Goal: Task Accomplishment & Management: Complete application form

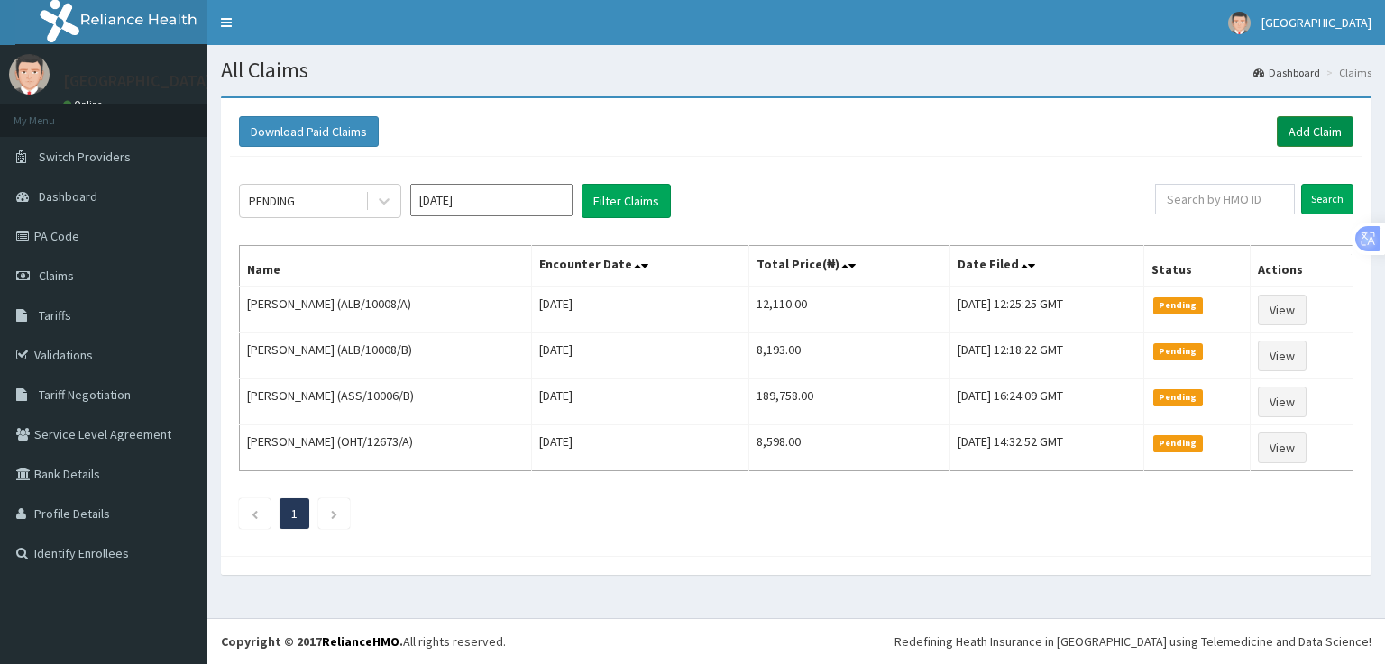
click at [1322, 133] on link "Add Claim" at bounding box center [1315, 131] width 77 height 31
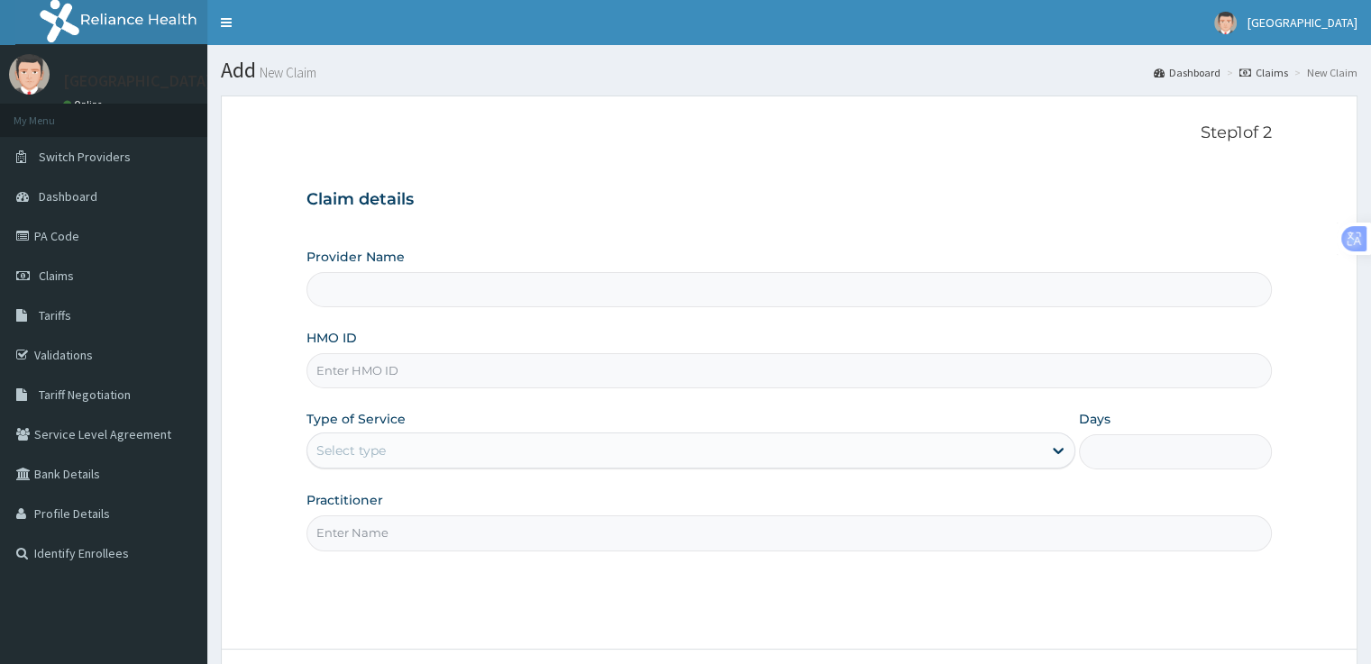
type input "[GEOGRAPHIC_DATA]"
click at [340, 375] on input "HMO ID" at bounding box center [789, 370] width 965 height 35
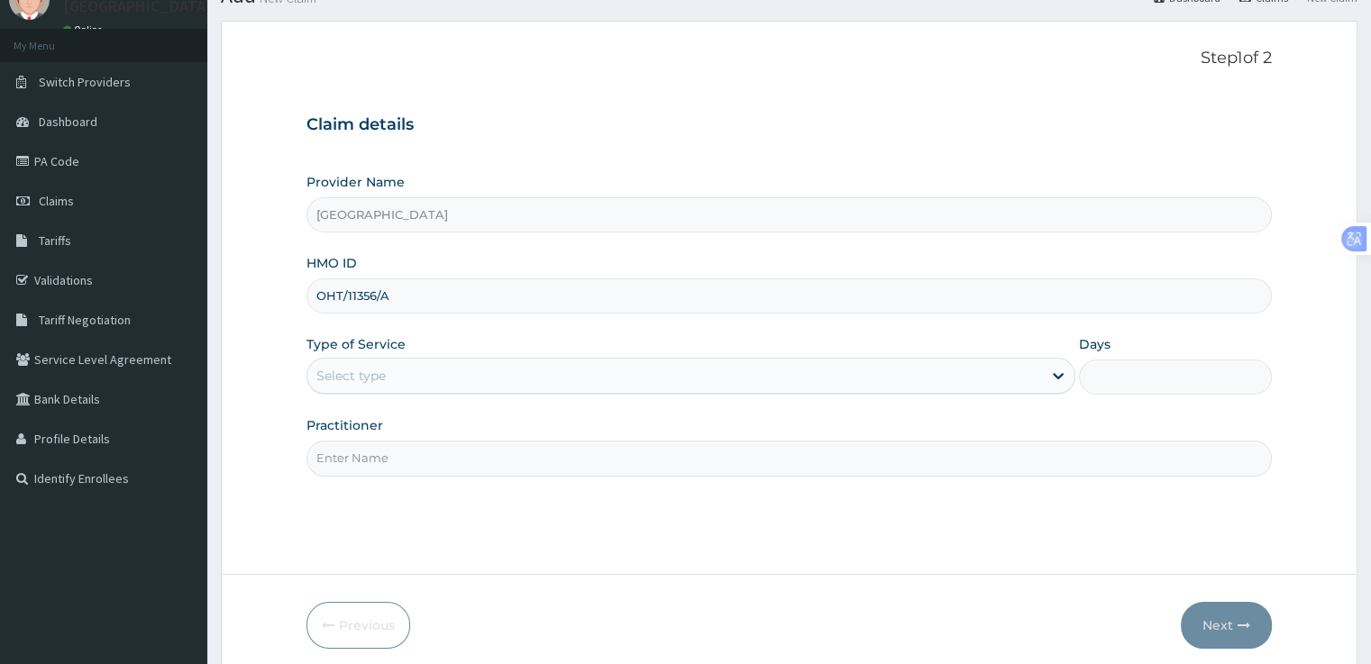
scroll to position [76, 0]
type input "OHT/11356/A"
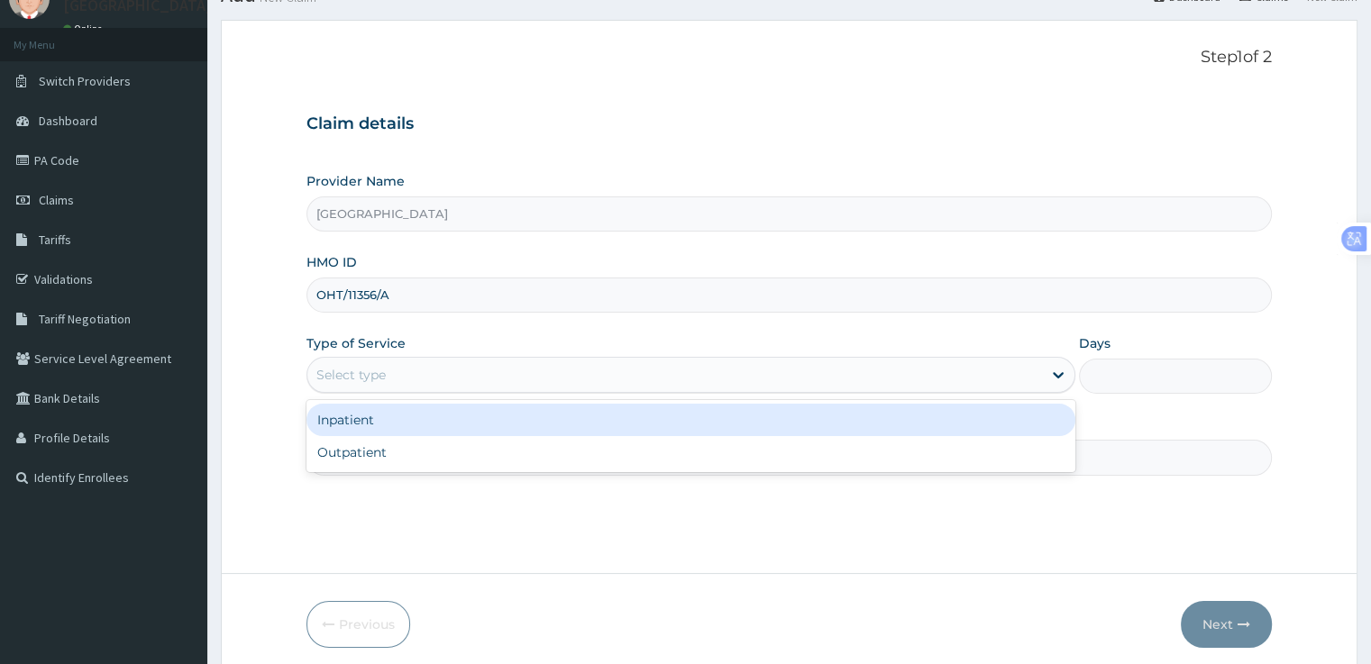
click at [387, 460] on div "Outpatient" at bounding box center [691, 452] width 769 height 32
type input "1"
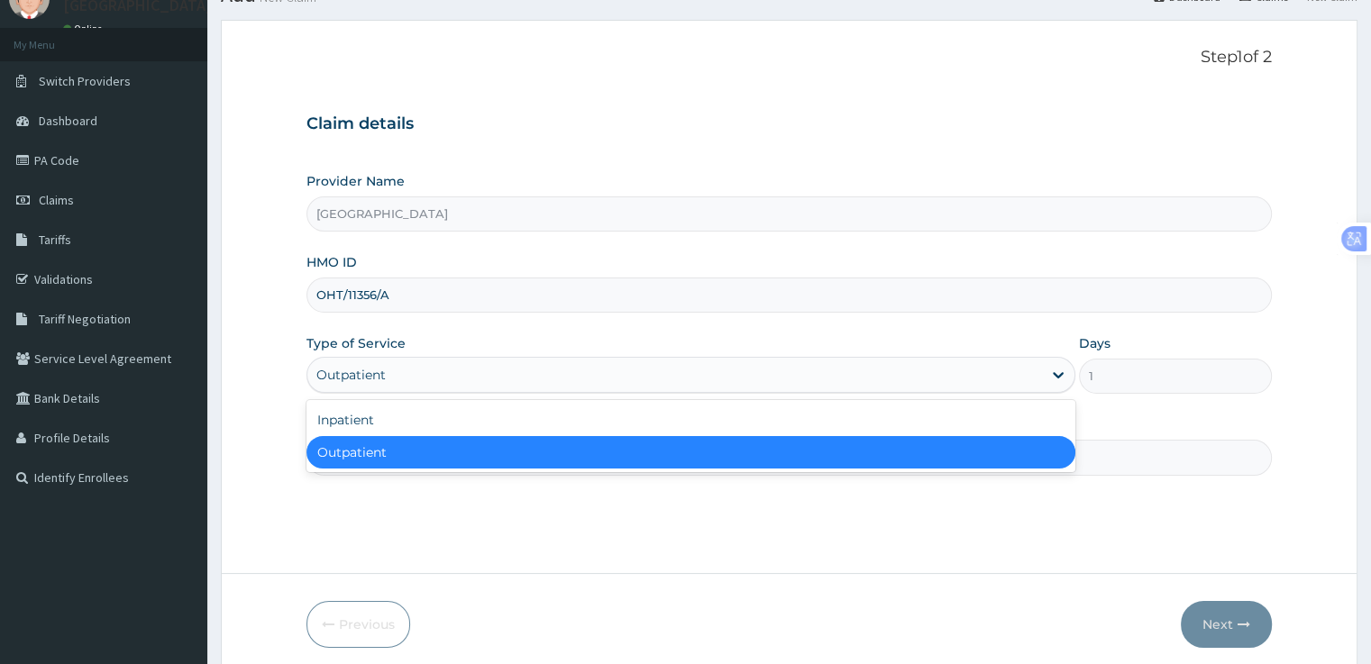
click at [388, 433] on div "Inpatient" at bounding box center [691, 420] width 769 height 32
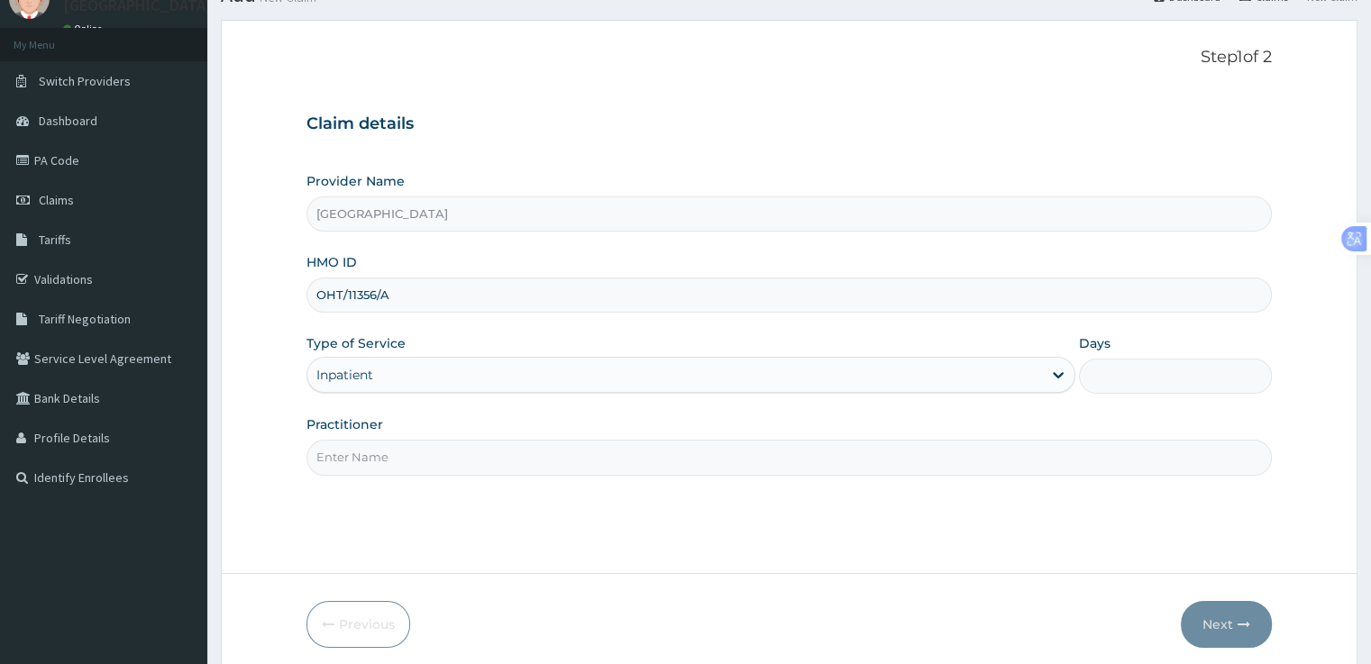
click at [460, 462] on input "Practitioner" at bounding box center [789, 457] width 965 height 35
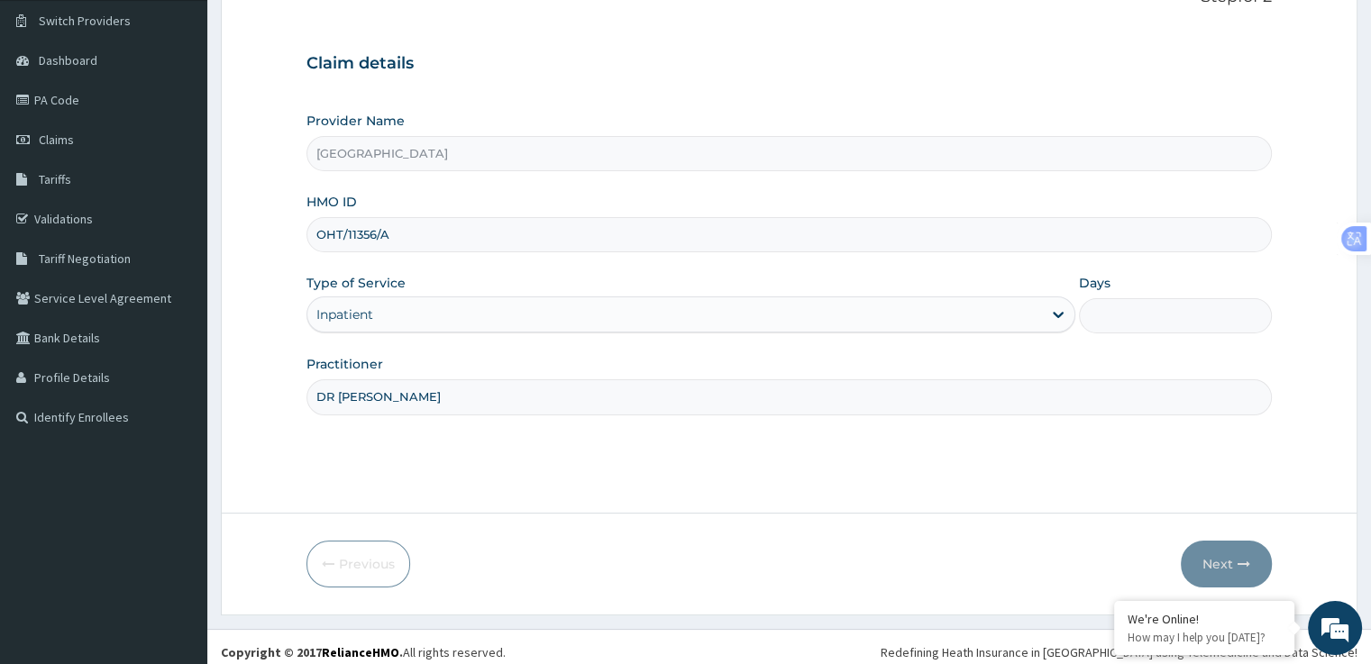
scroll to position [146, 0]
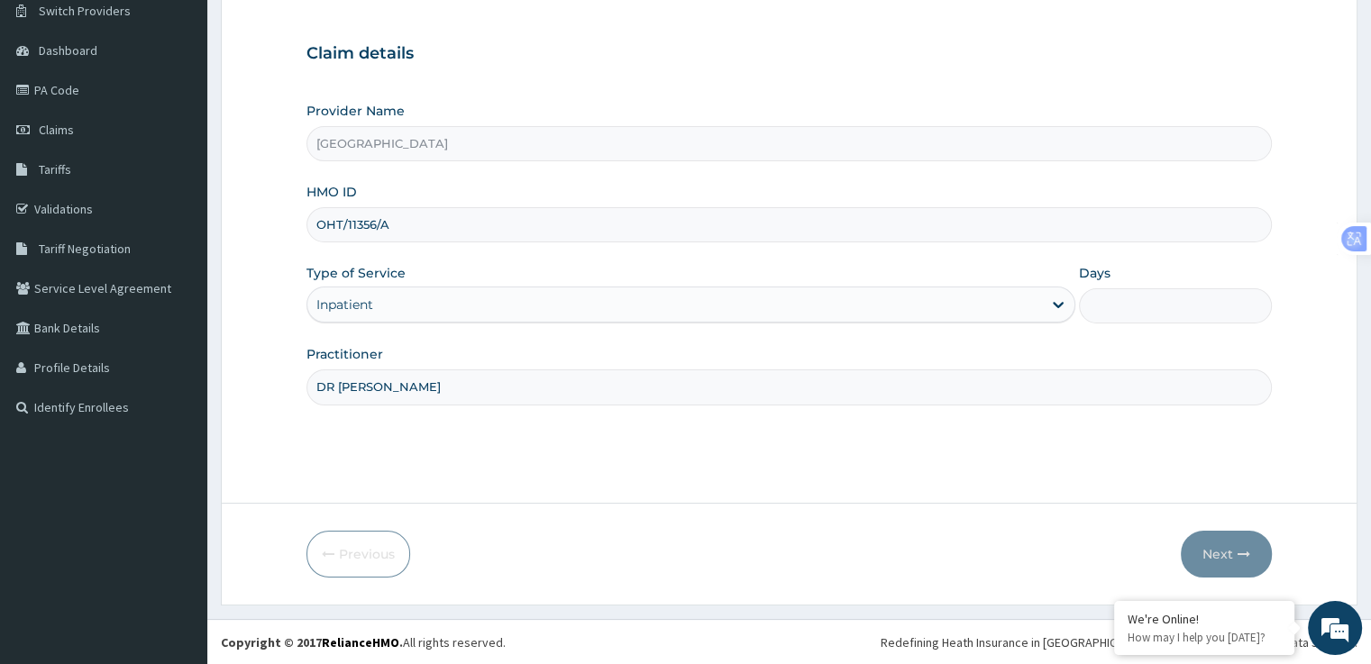
type input "DR OLA"
click at [1106, 305] on input "Days" at bounding box center [1175, 306] width 192 height 35
type input "3"
click at [1229, 557] on button "Next" at bounding box center [1226, 554] width 91 height 47
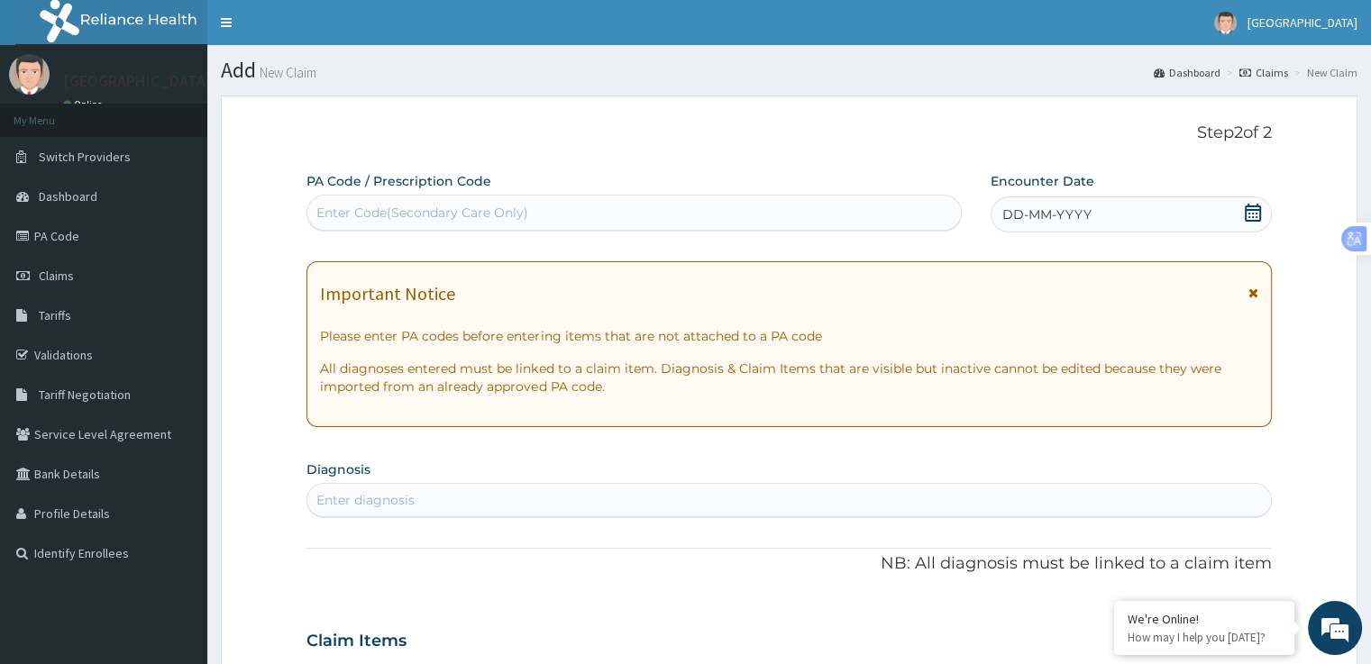
click at [1261, 222] on span at bounding box center [1253, 215] width 18 height 23
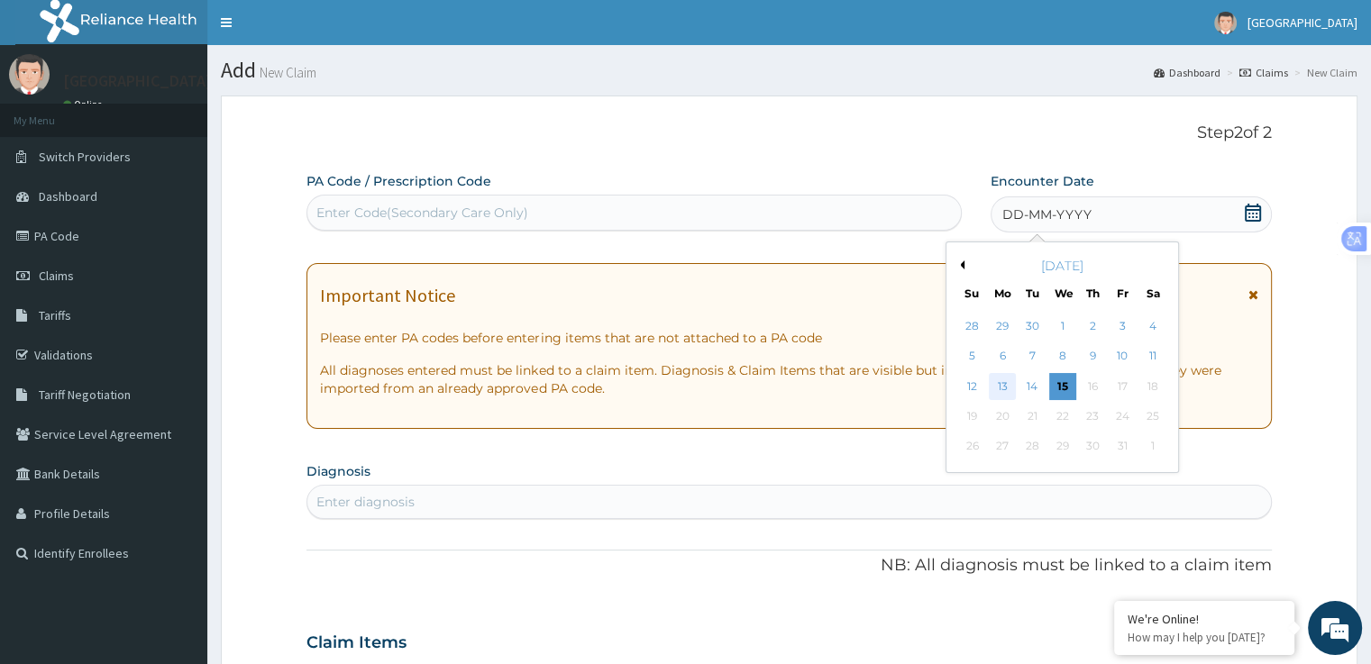
click at [1002, 387] on div "13" at bounding box center [1002, 386] width 27 height 27
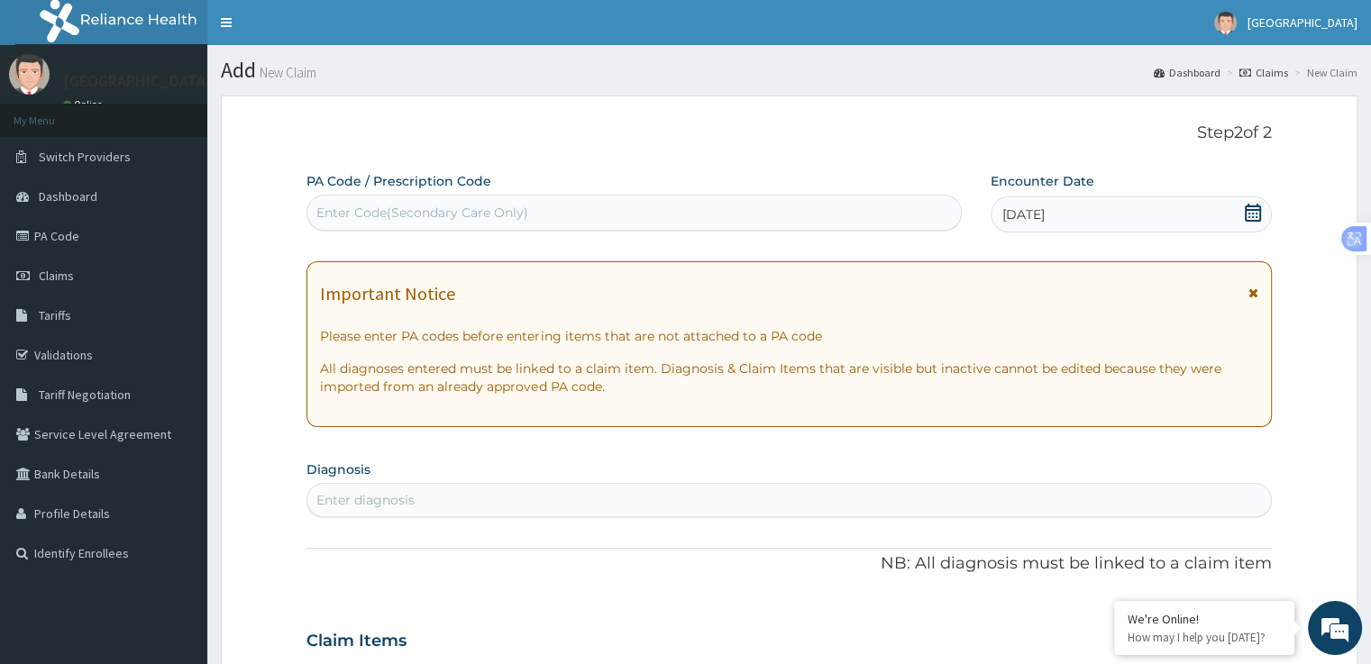
paste input "PA/B1CA12"
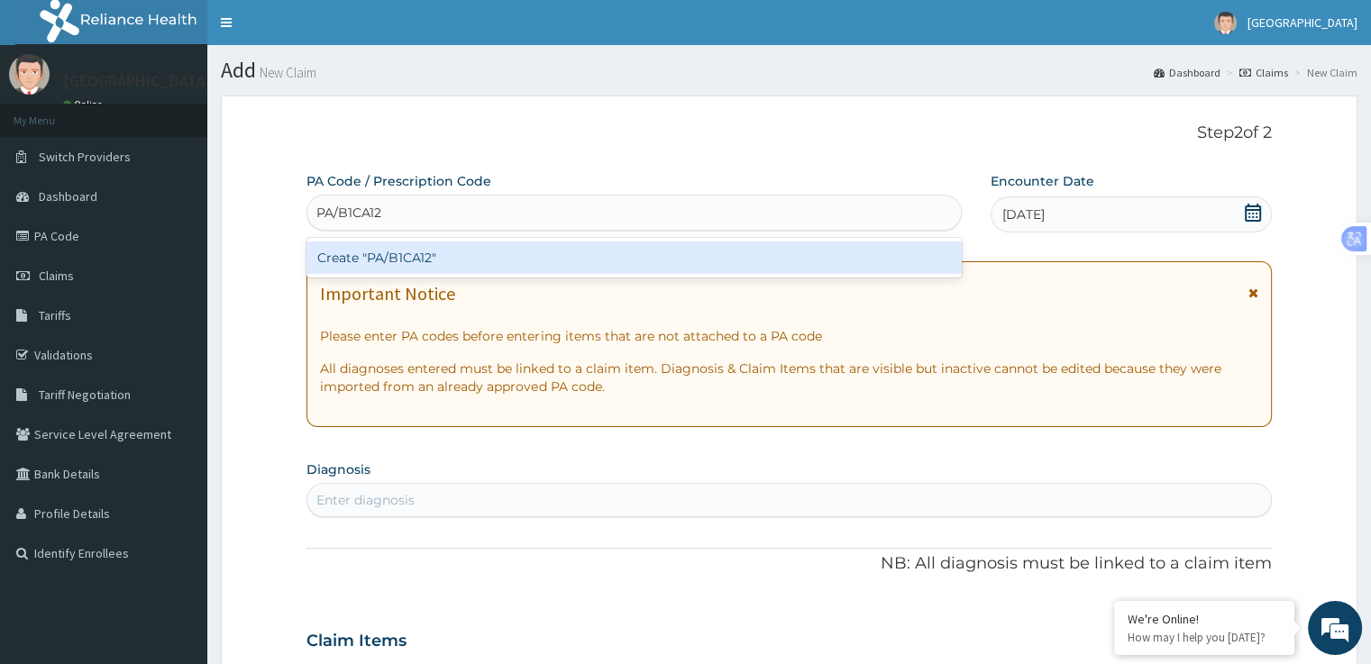
type input "PA/B1CA12"
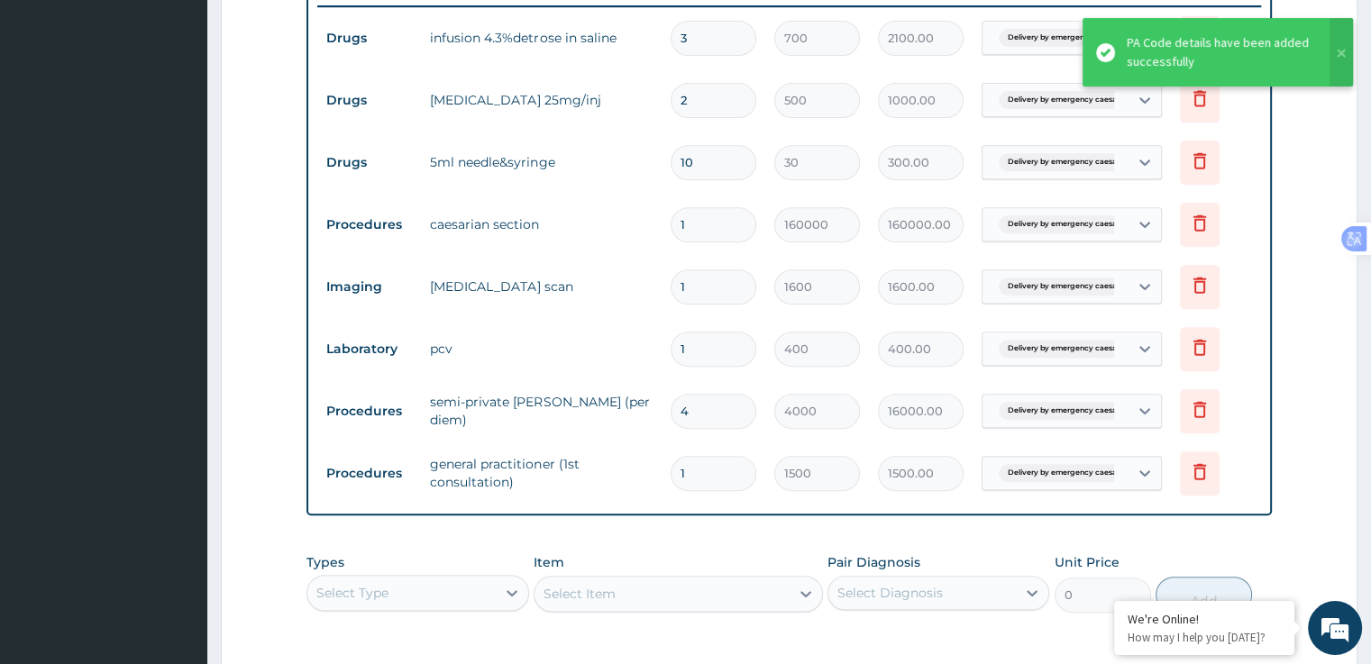
scroll to position [712, 0]
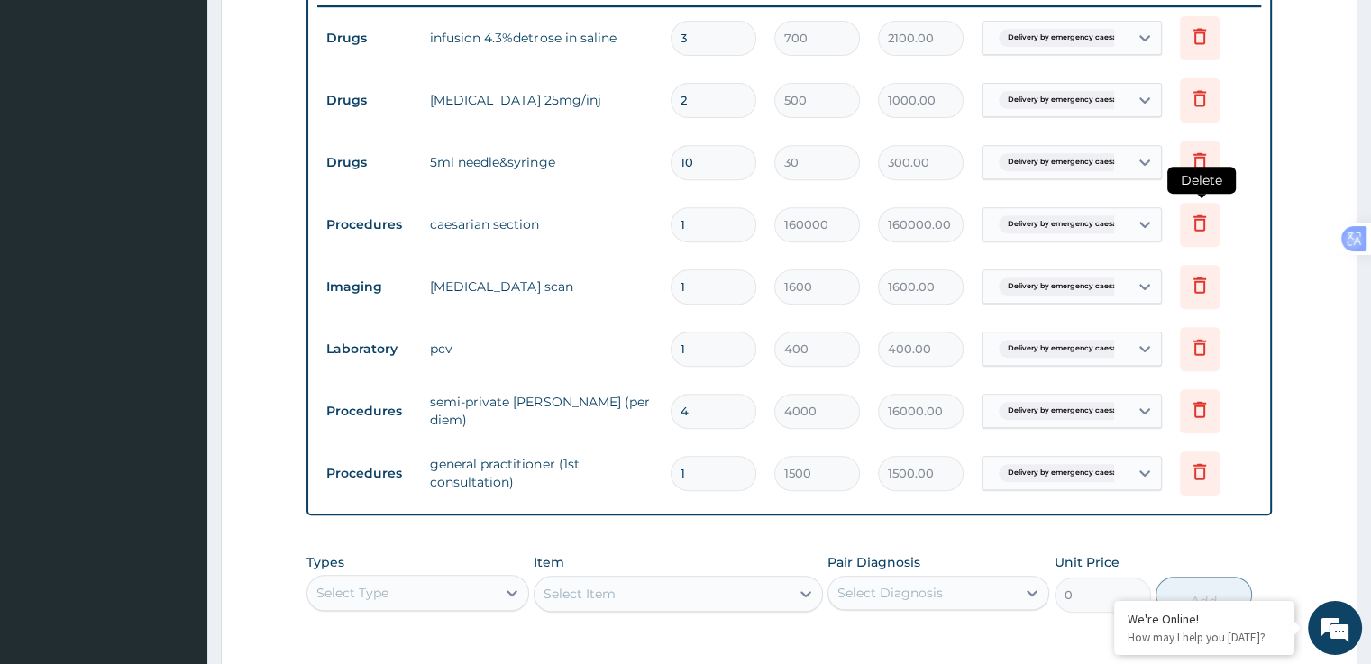
click at [1204, 225] on icon at bounding box center [1200, 223] width 13 height 16
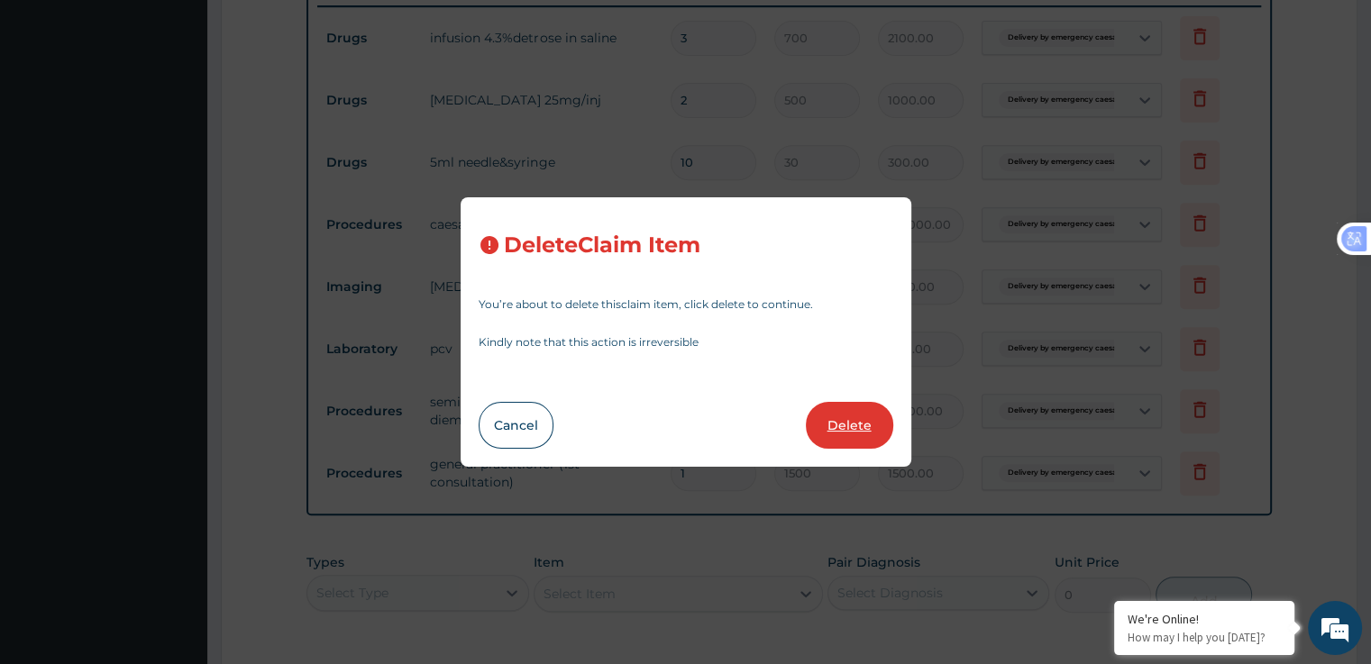
click at [851, 430] on button "Delete" at bounding box center [849, 425] width 87 height 47
type input "1600"
type input "1600.00"
type input "400"
type input "400.00"
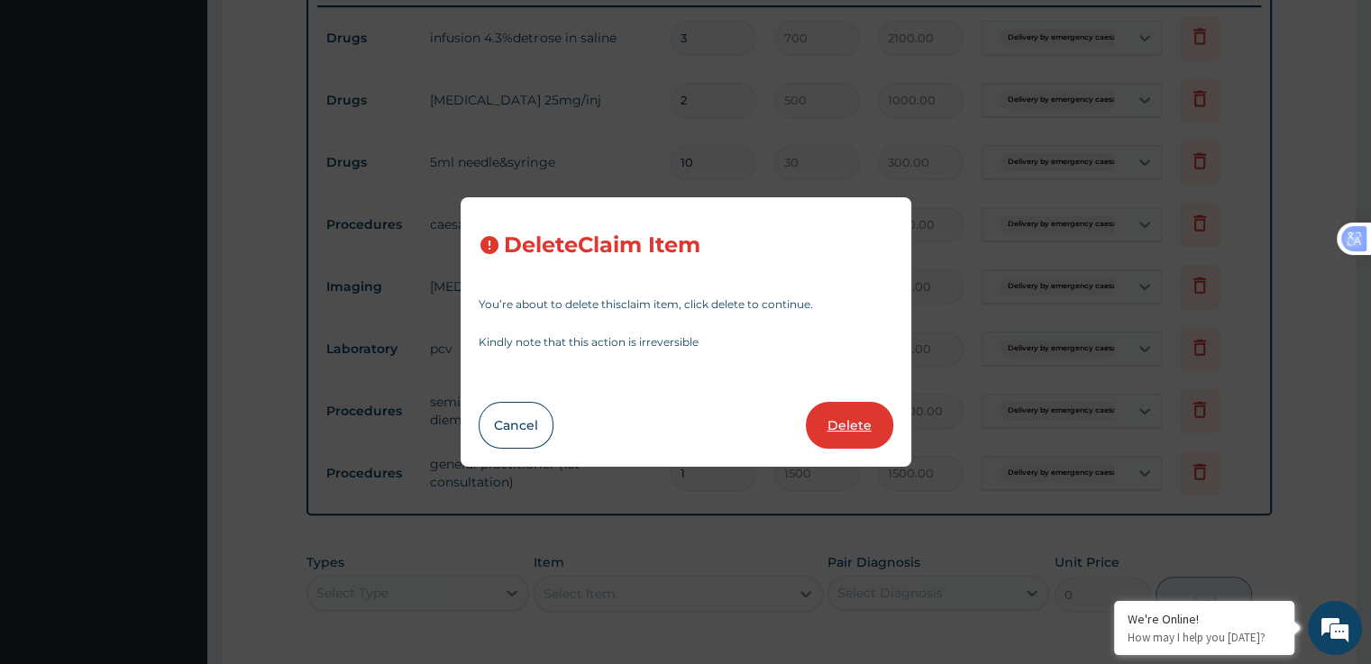
type input "4"
type input "4000"
type input "16000.00"
type input "1"
type input "1500"
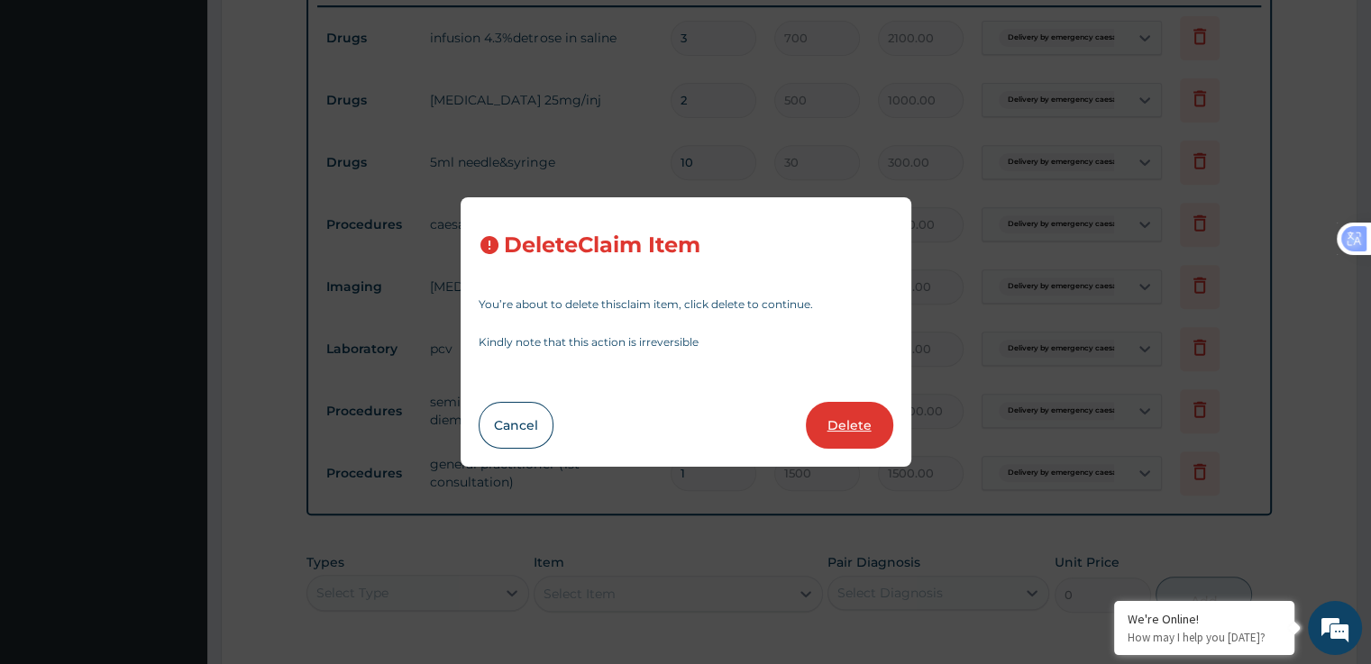
type input "1500.00"
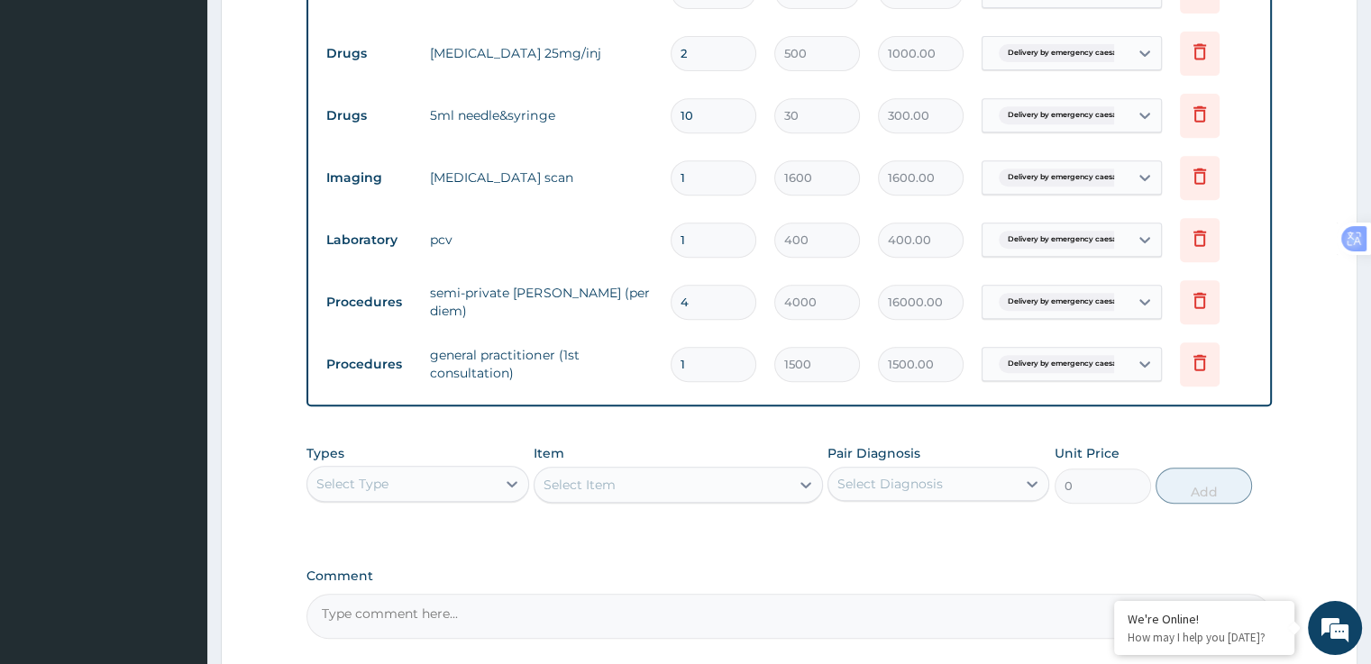
scroll to position [922, 0]
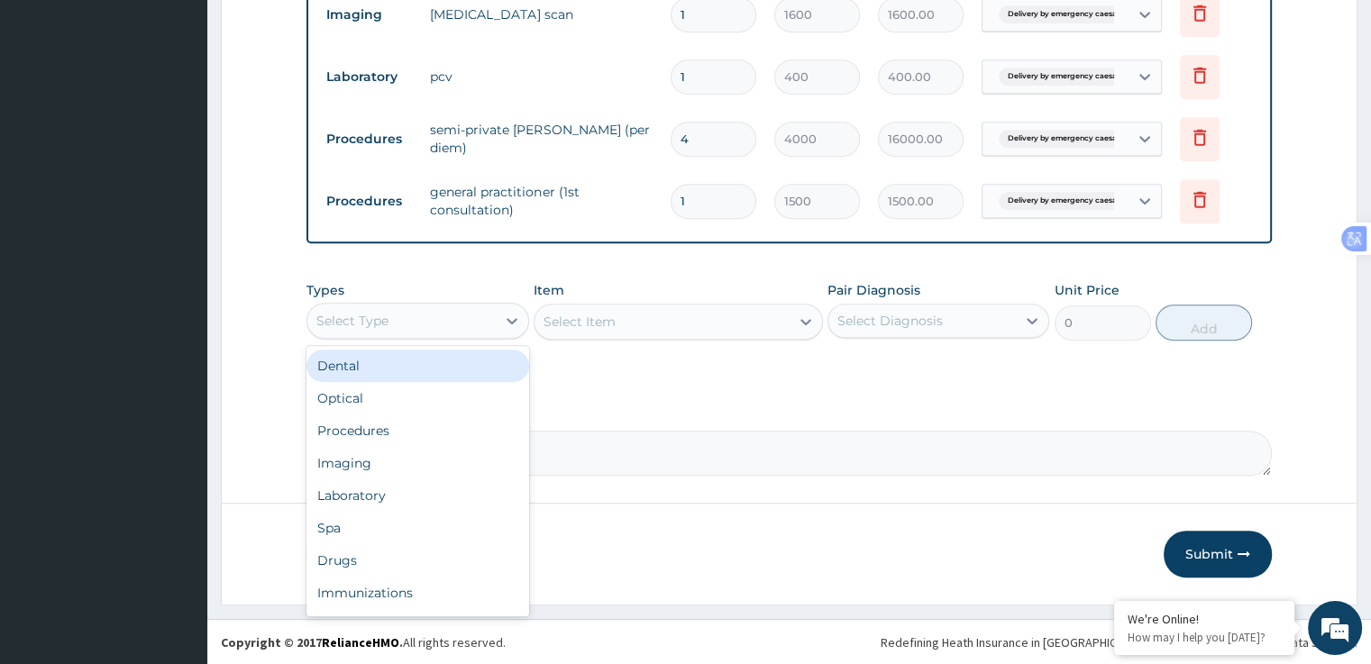
click at [394, 449] on div "Imaging" at bounding box center [418, 463] width 222 height 32
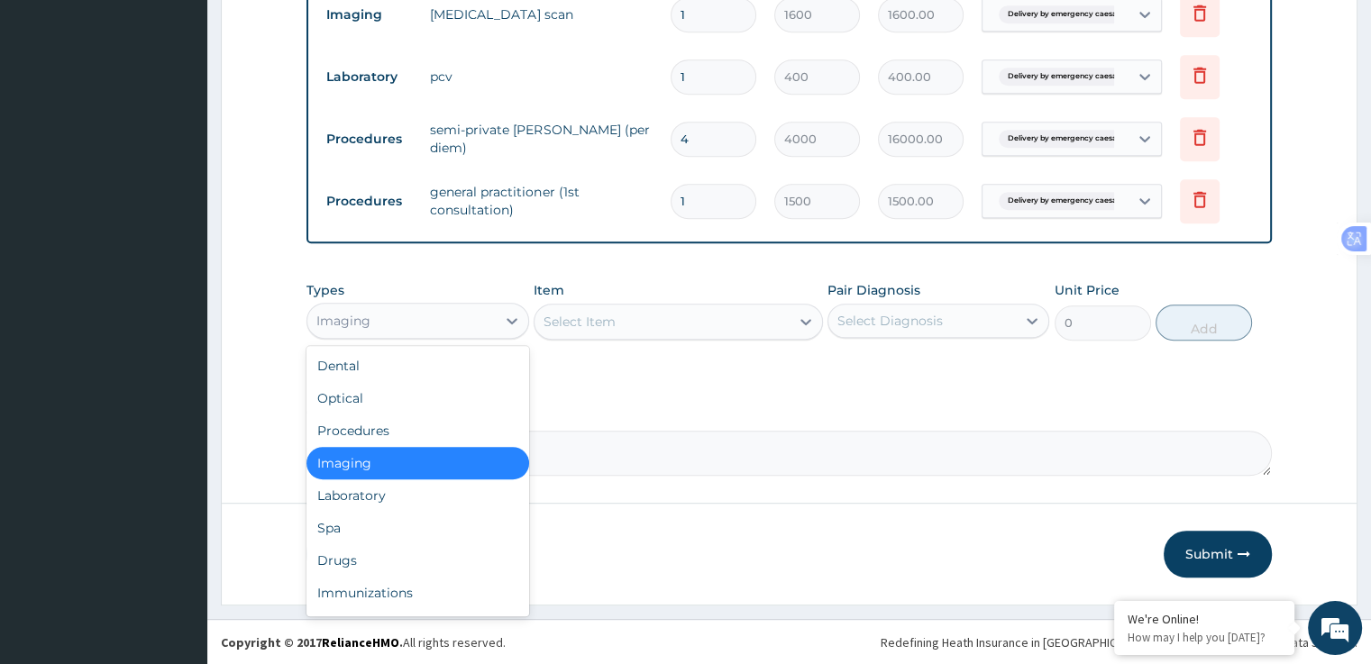
click at [397, 435] on div "Procedures" at bounding box center [418, 431] width 222 height 32
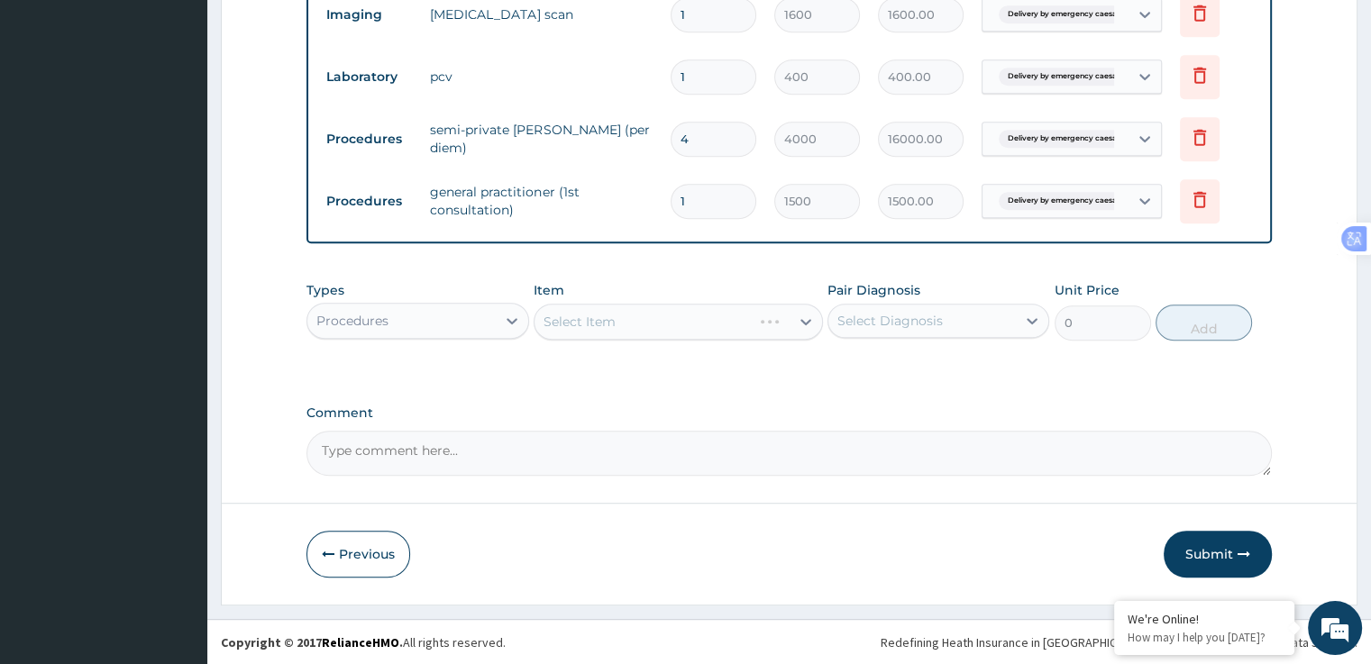
click at [680, 307] on div "Select Item" at bounding box center [678, 322] width 289 height 36
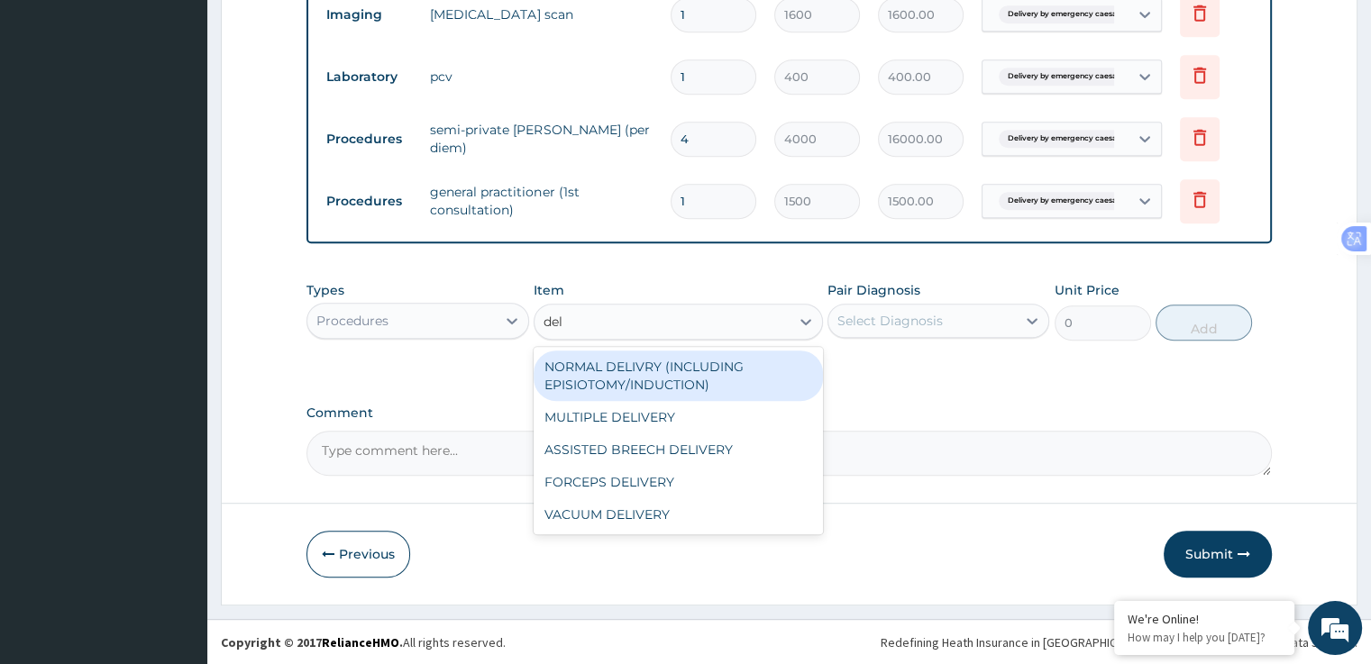
type input "deli"
click at [709, 374] on div "NORMAL DELIVRY (INCLUDING EPISIOTOMY/INDUCTION)" at bounding box center [678, 376] width 289 height 50
type input "24000"
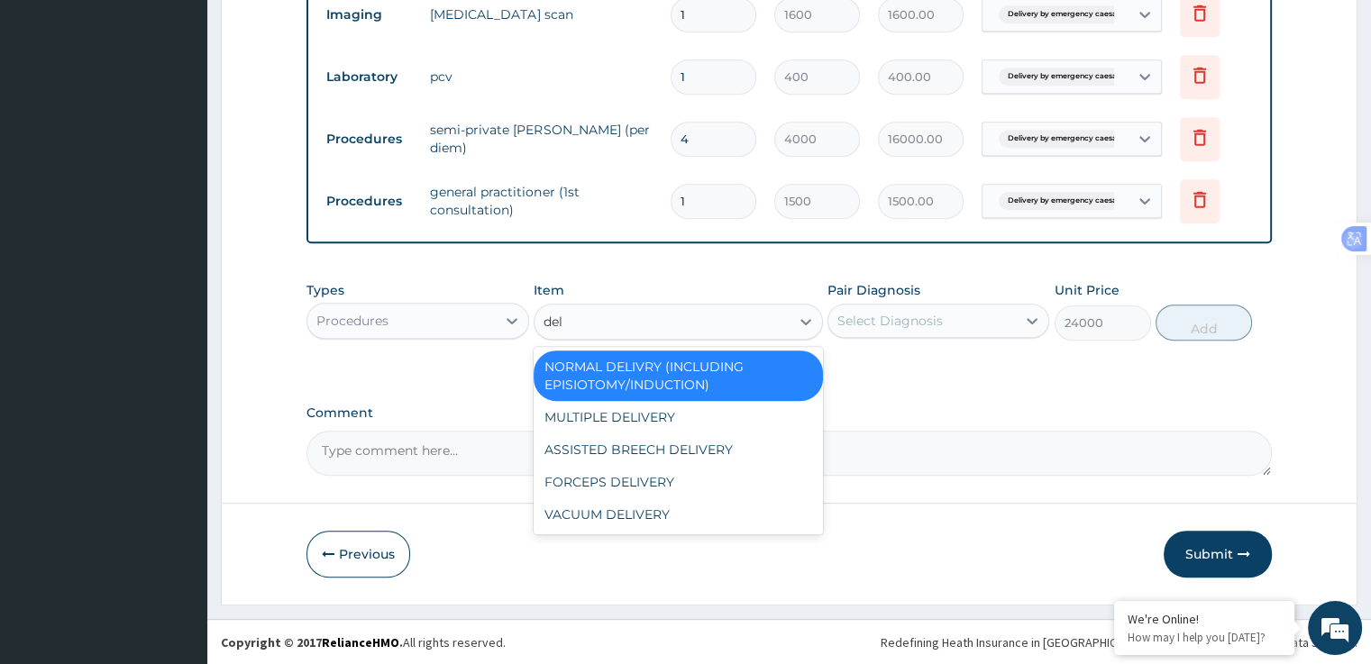
scroll to position [0, 0]
type input "deli"
click at [647, 420] on div "MULTIPLE DELIVERY" at bounding box center [678, 417] width 289 height 32
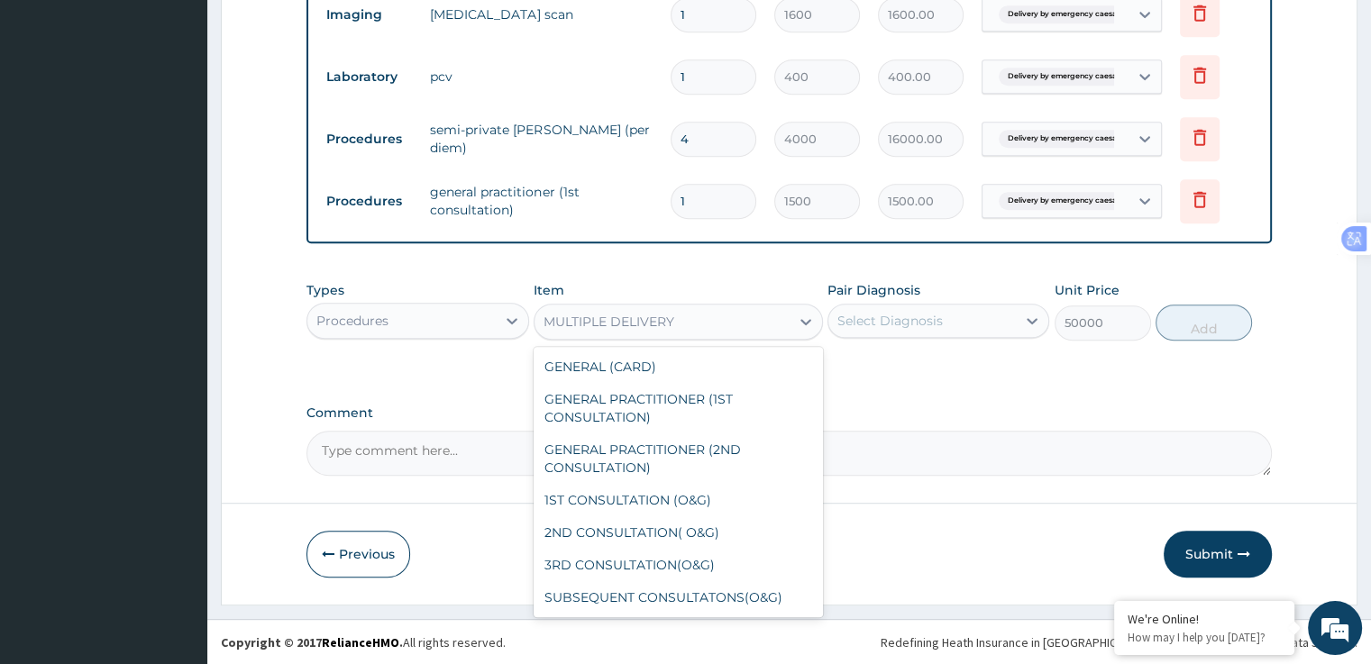
scroll to position [6080, 0]
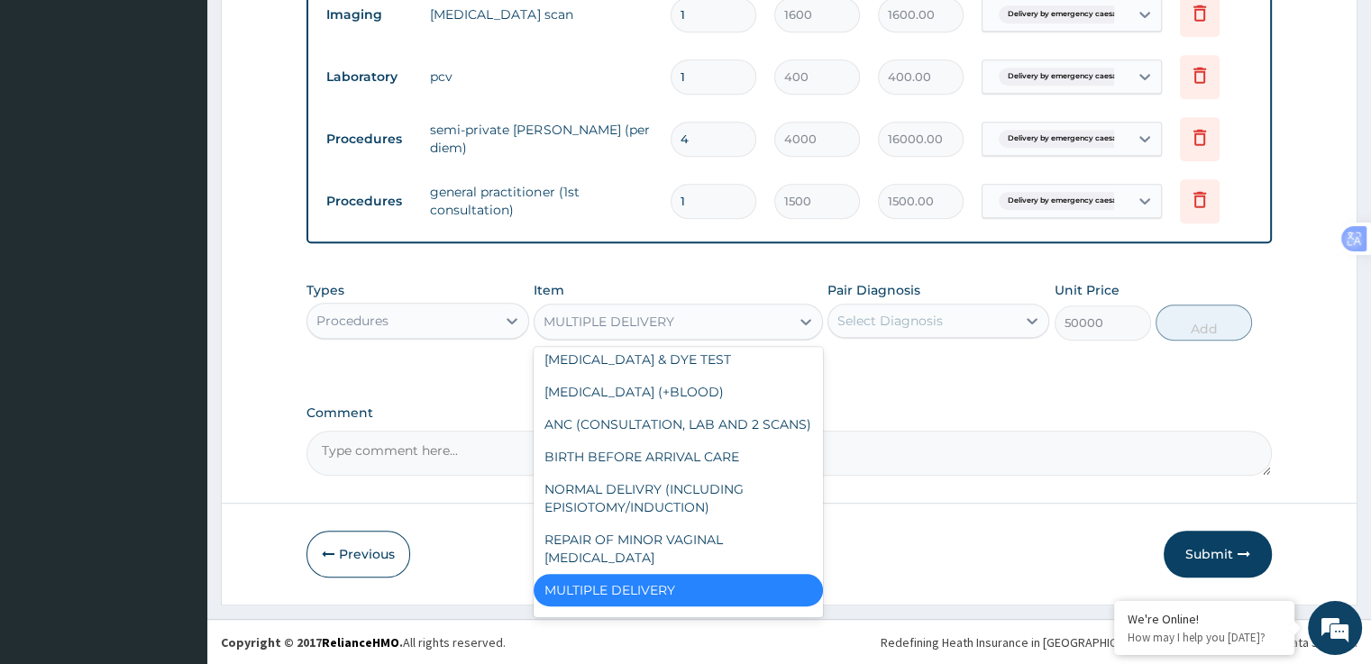
click at [746, 506] on div "NORMAL DELIVRY (INCLUDING EPISIOTOMY/INDUCTION)" at bounding box center [678, 498] width 289 height 50
type input "24000"
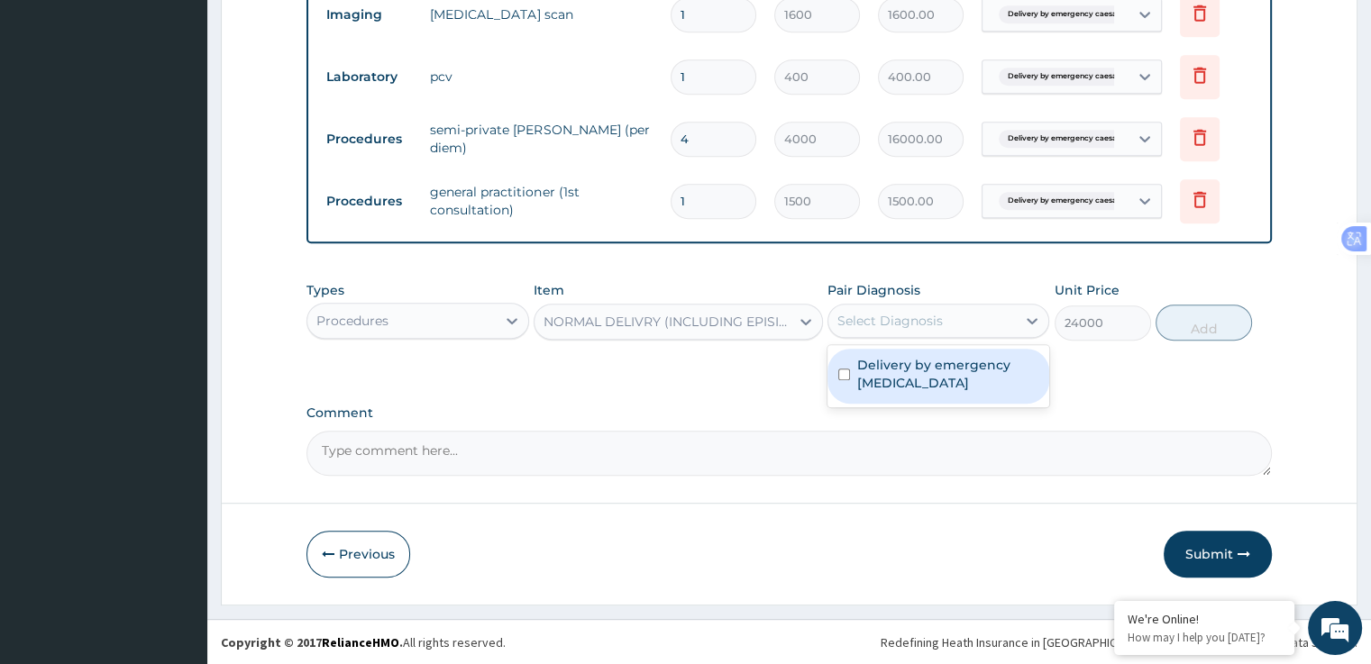
click at [847, 375] on input "checkbox" at bounding box center [844, 375] width 12 height 12
checkbox input "true"
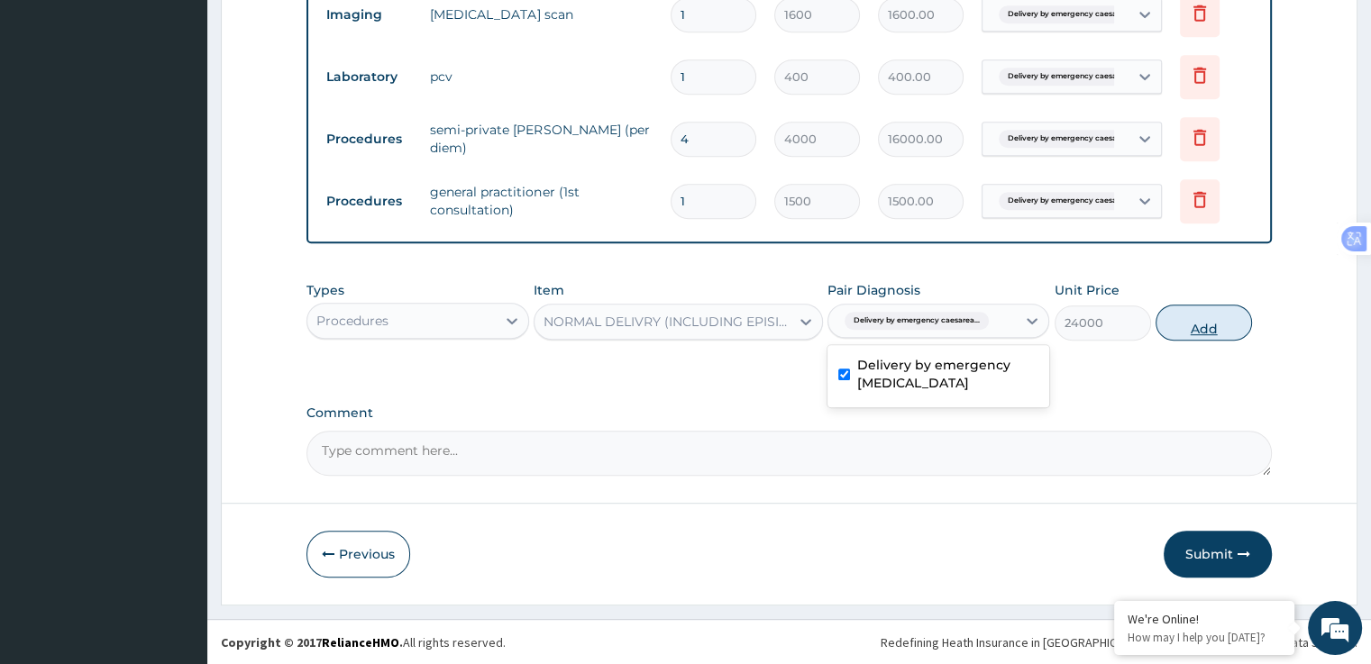
click at [1228, 318] on button "Add" at bounding box center [1204, 323] width 96 height 36
type input "0"
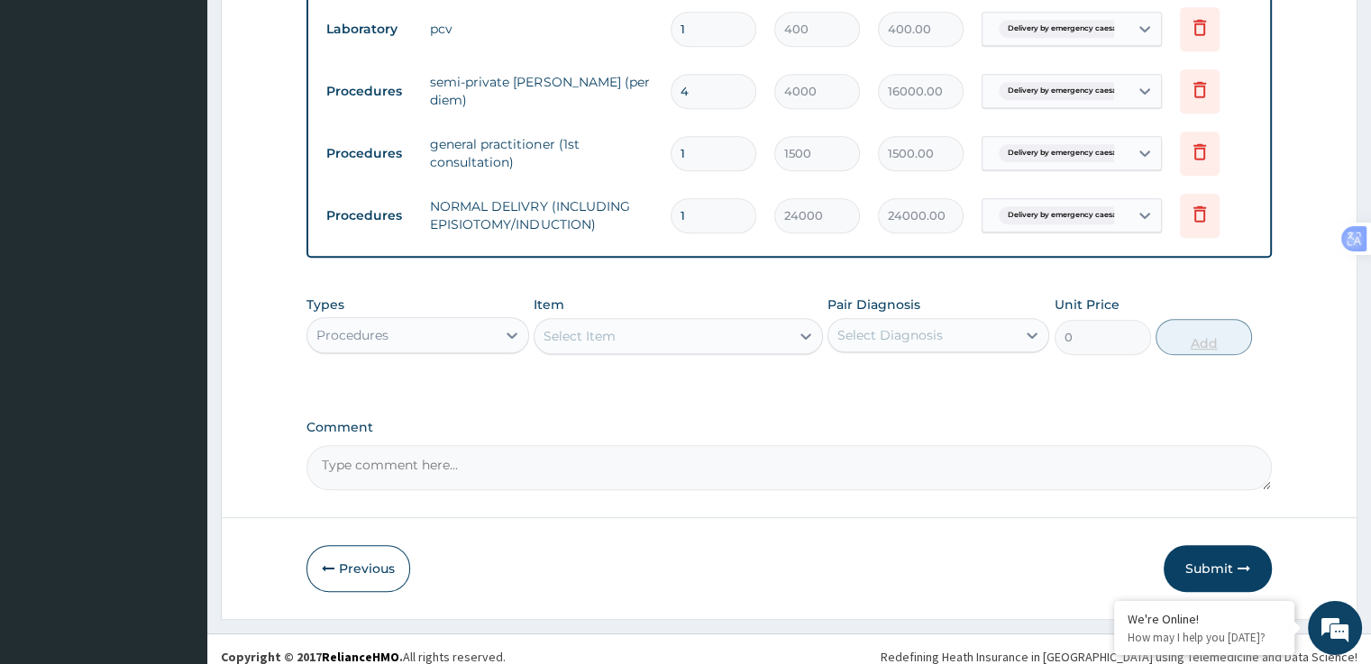
scroll to position [985, 0]
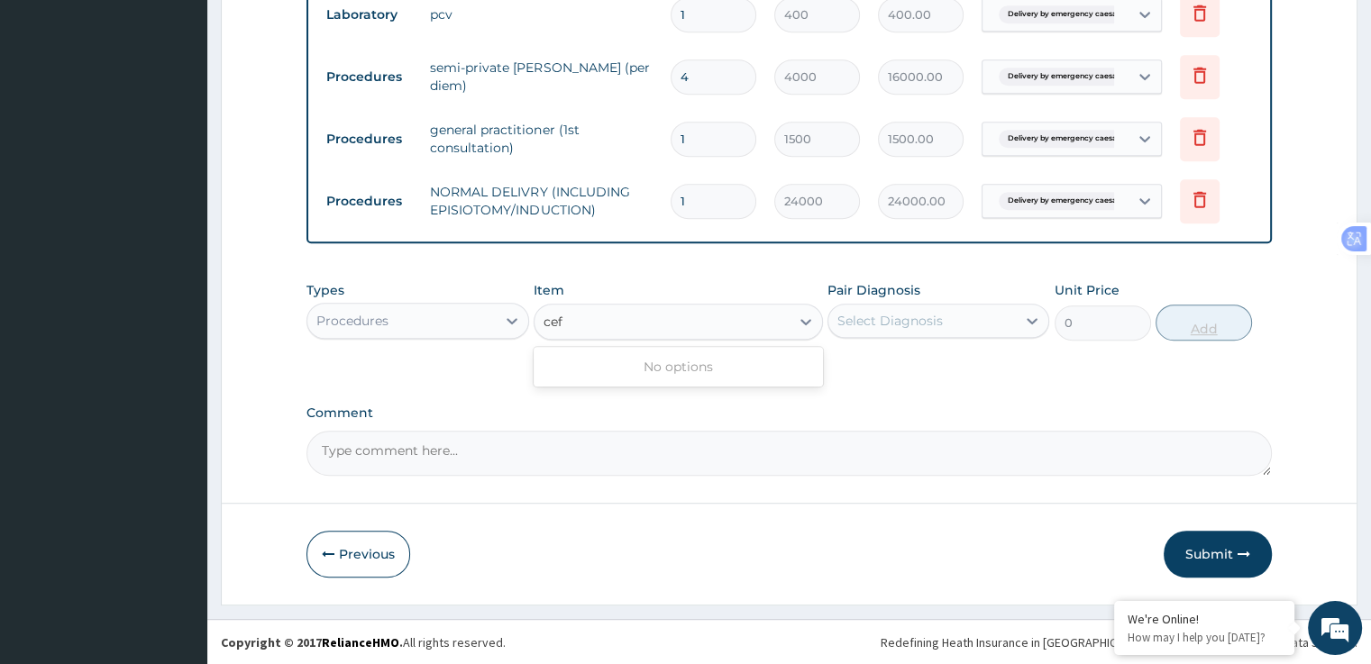
type input "cef"
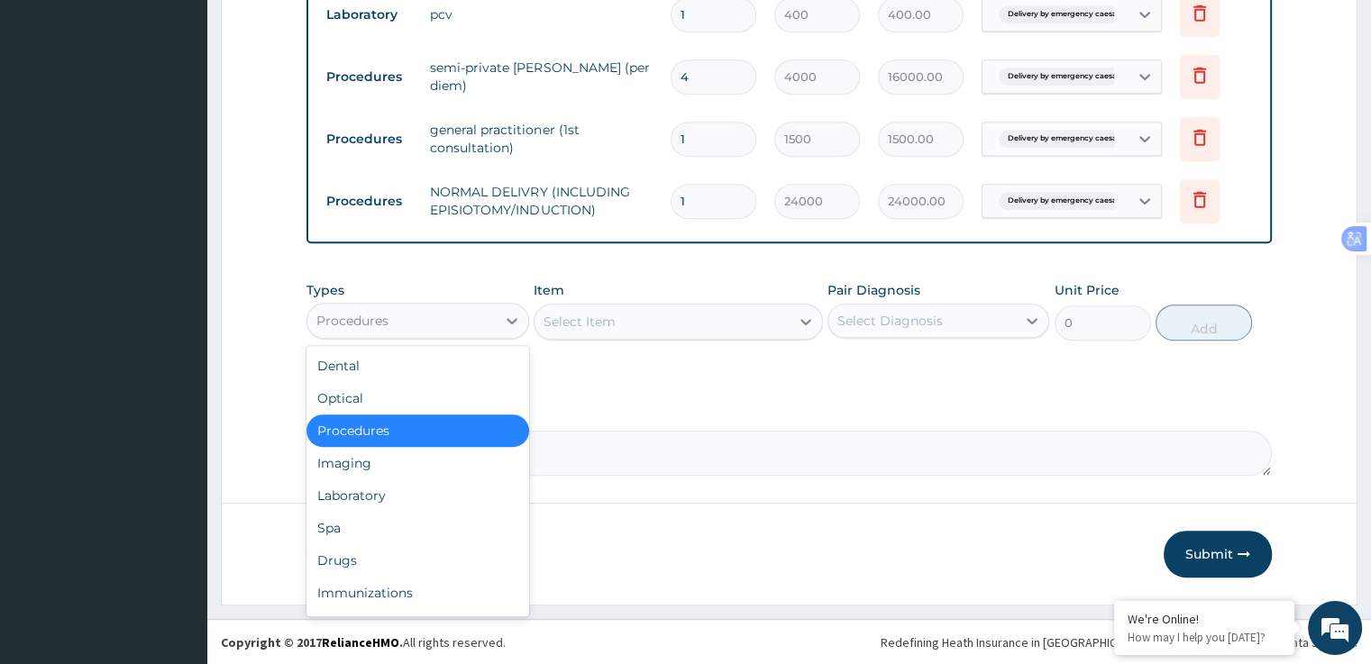
click at [363, 558] on div "Drugs" at bounding box center [418, 561] width 222 height 32
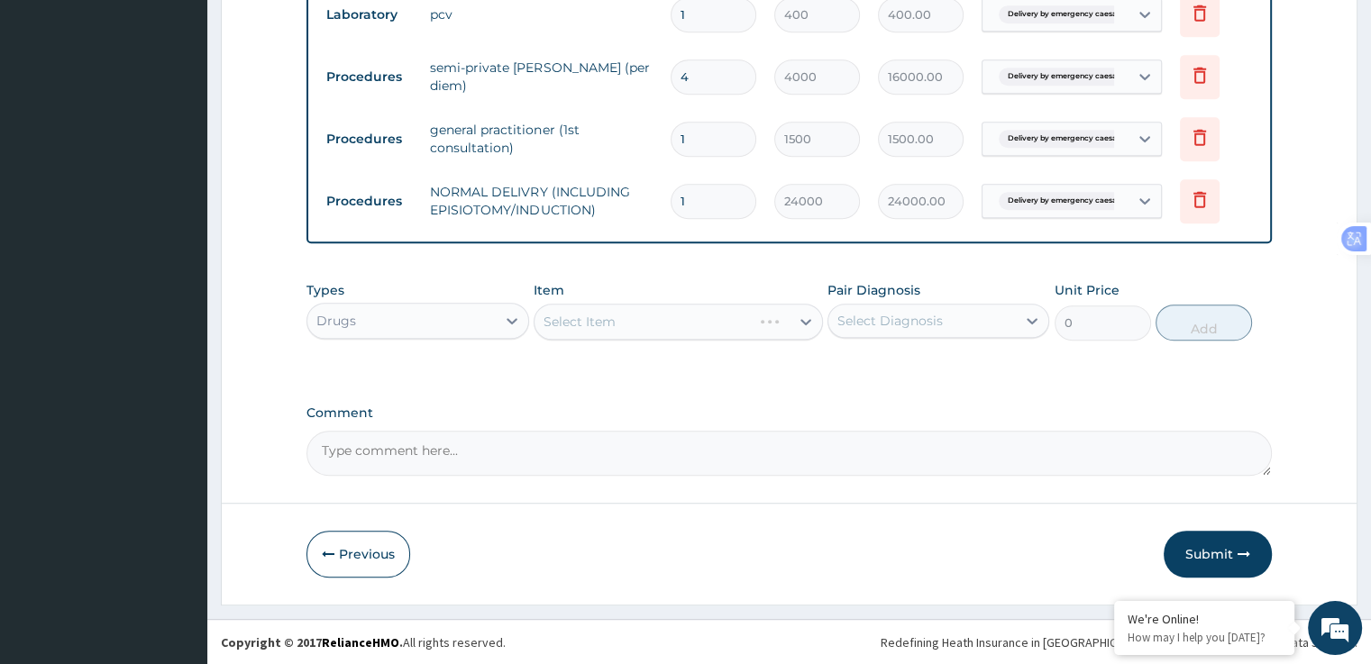
click at [665, 316] on div "Select Item" at bounding box center [678, 322] width 289 height 36
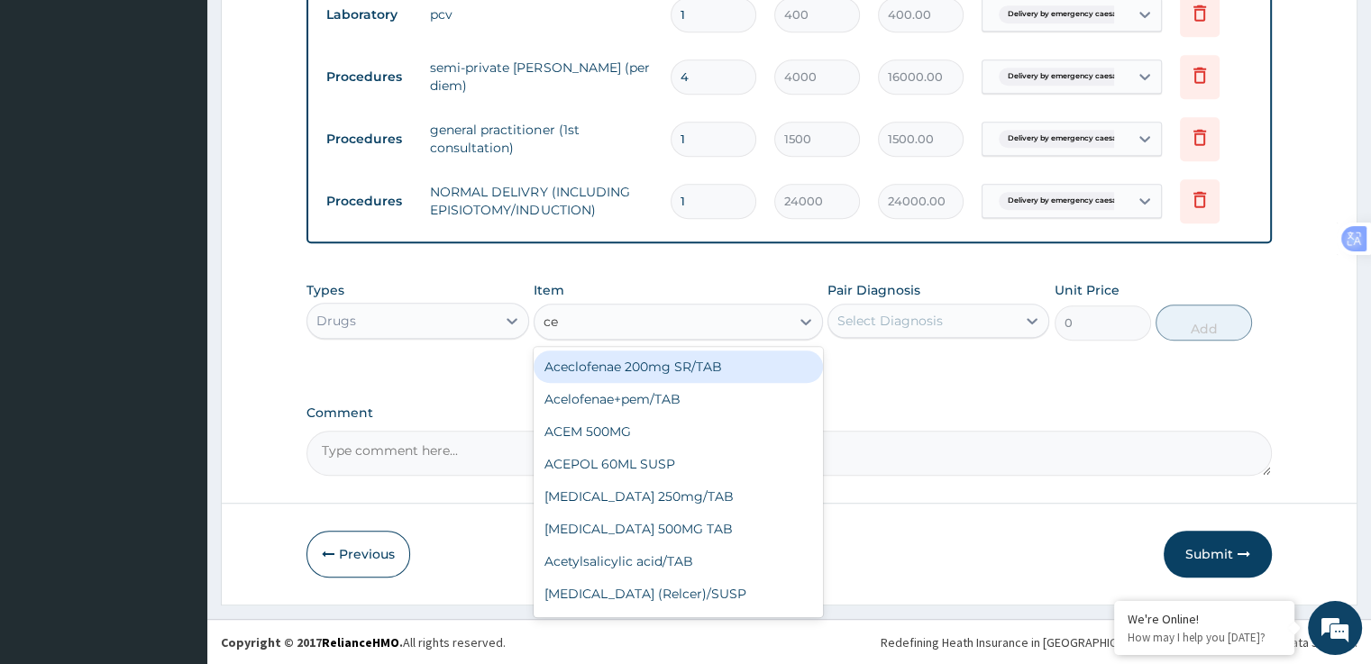
type input "cef"
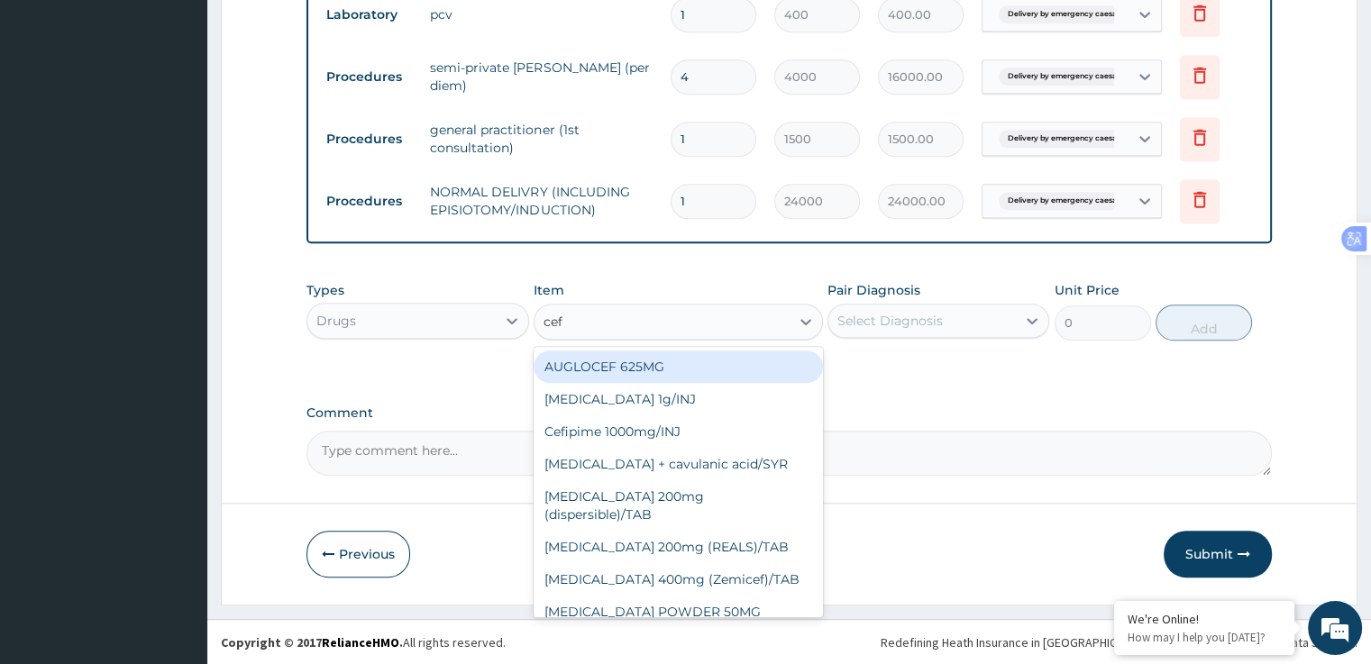
click at [662, 408] on div "Cefepime 1g/INJ" at bounding box center [678, 399] width 289 height 32
type input "2500"
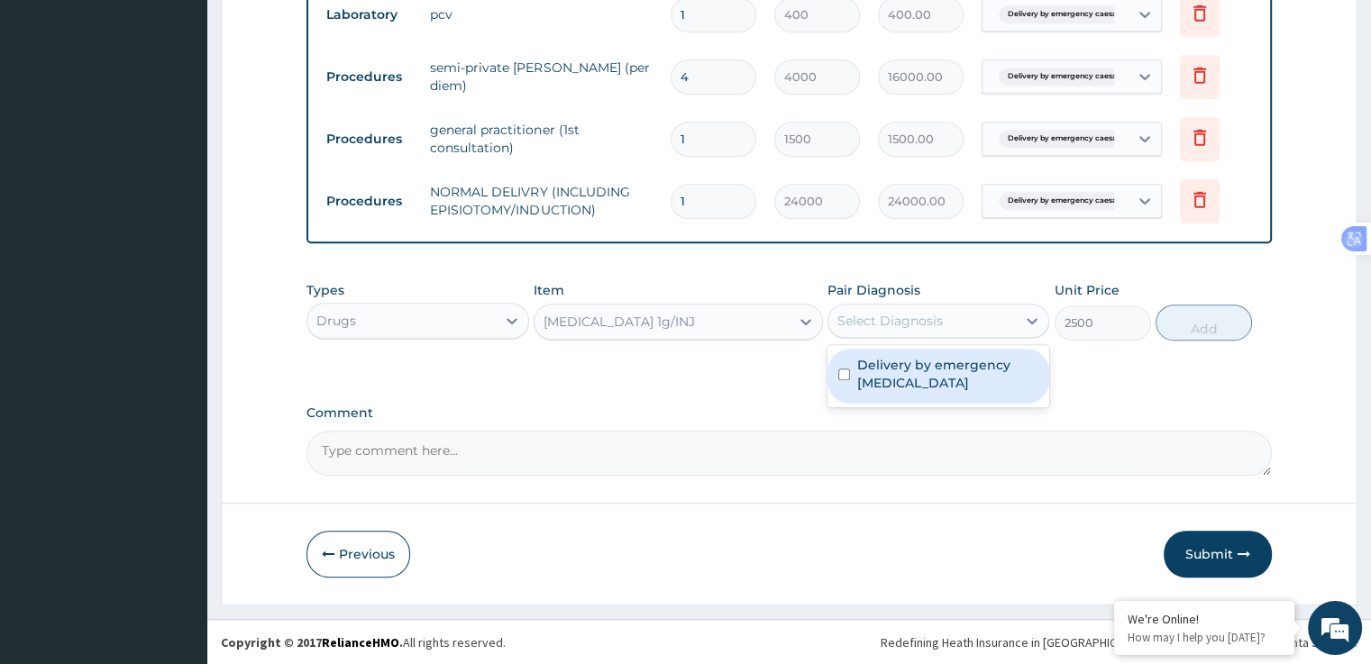
click at [924, 383] on label "Delivery by emergency caesarean section" at bounding box center [947, 374] width 181 height 36
checkbox input "true"
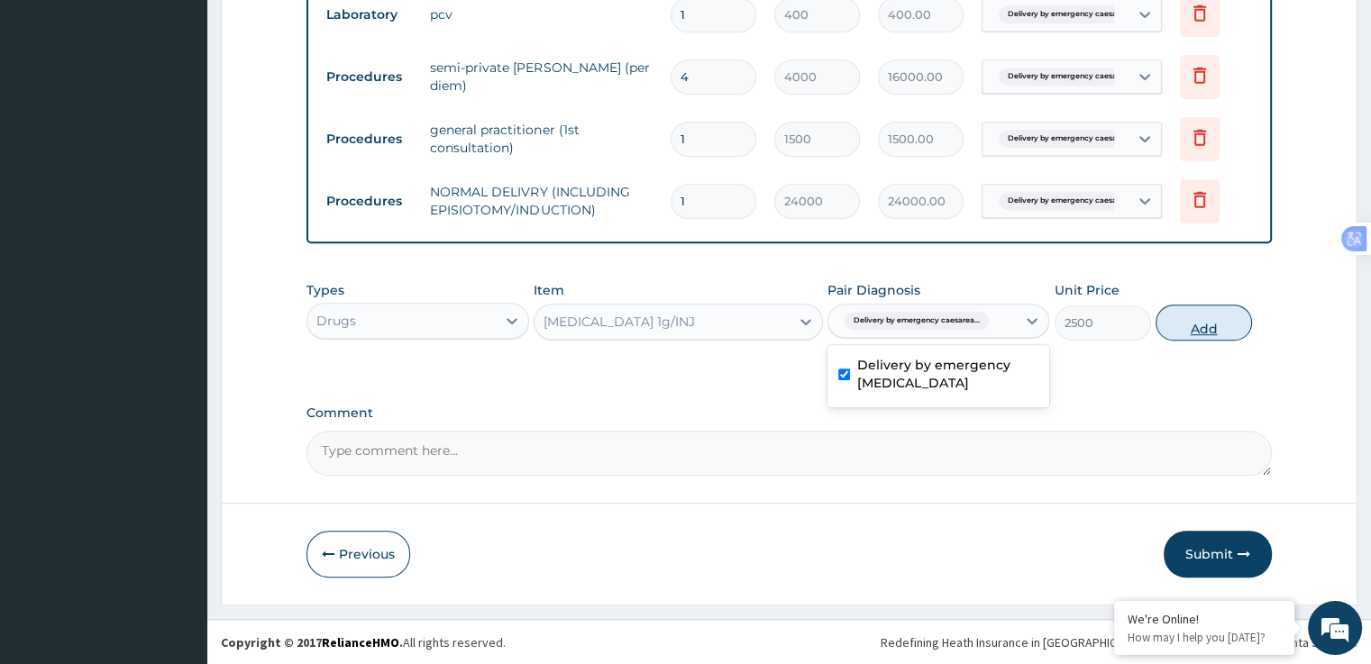
click at [1222, 322] on button "Add" at bounding box center [1204, 323] width 96 height 36
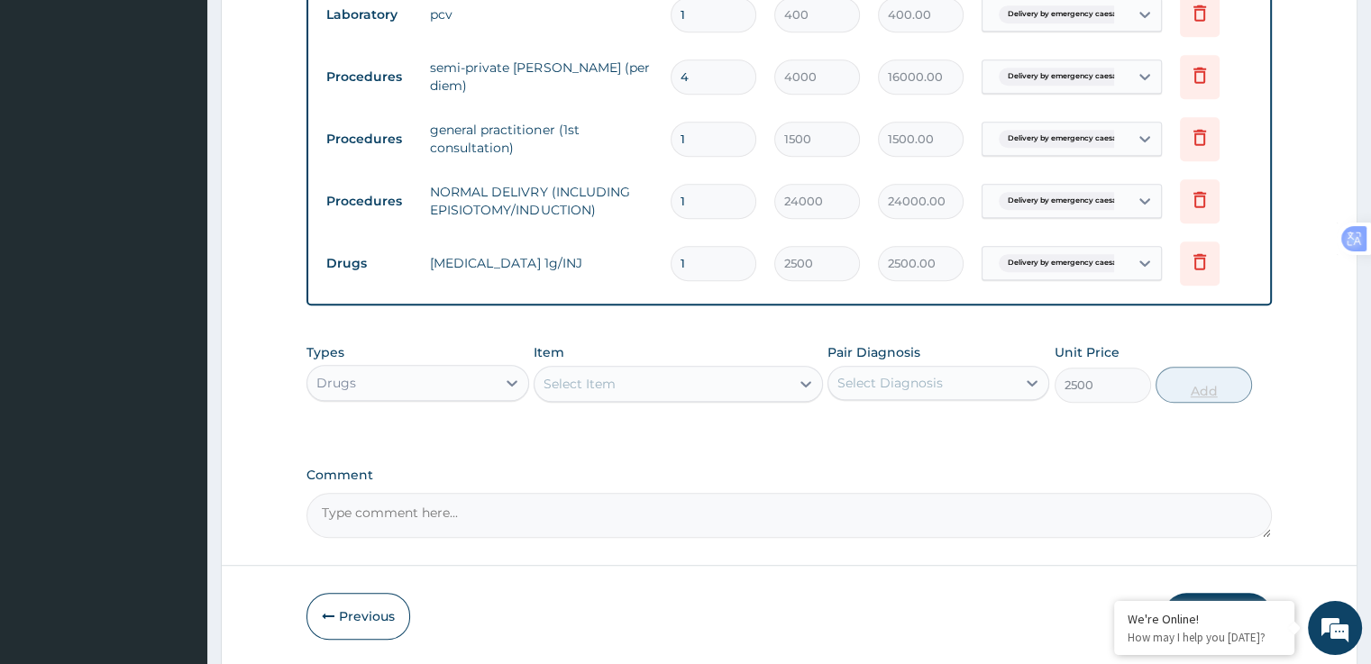
type input "0"
type input "0.00"
type input "3"
type input "7500.00"
type input "3"
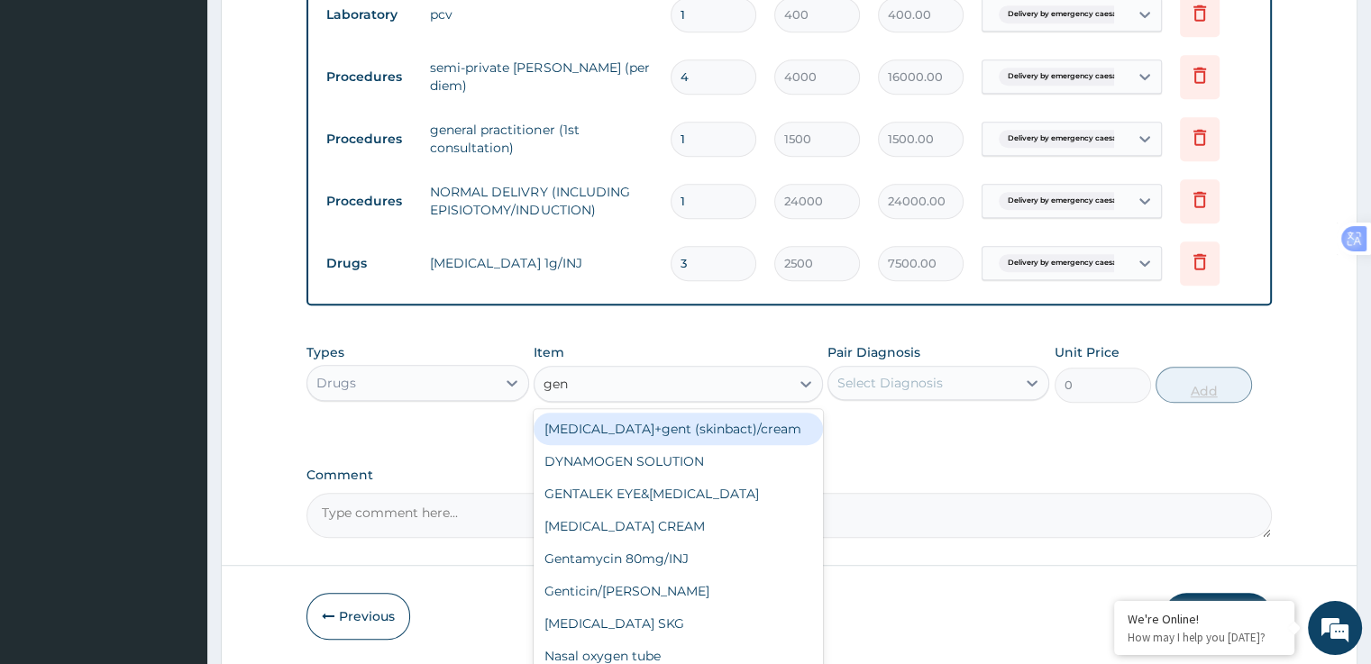
type input "gent"
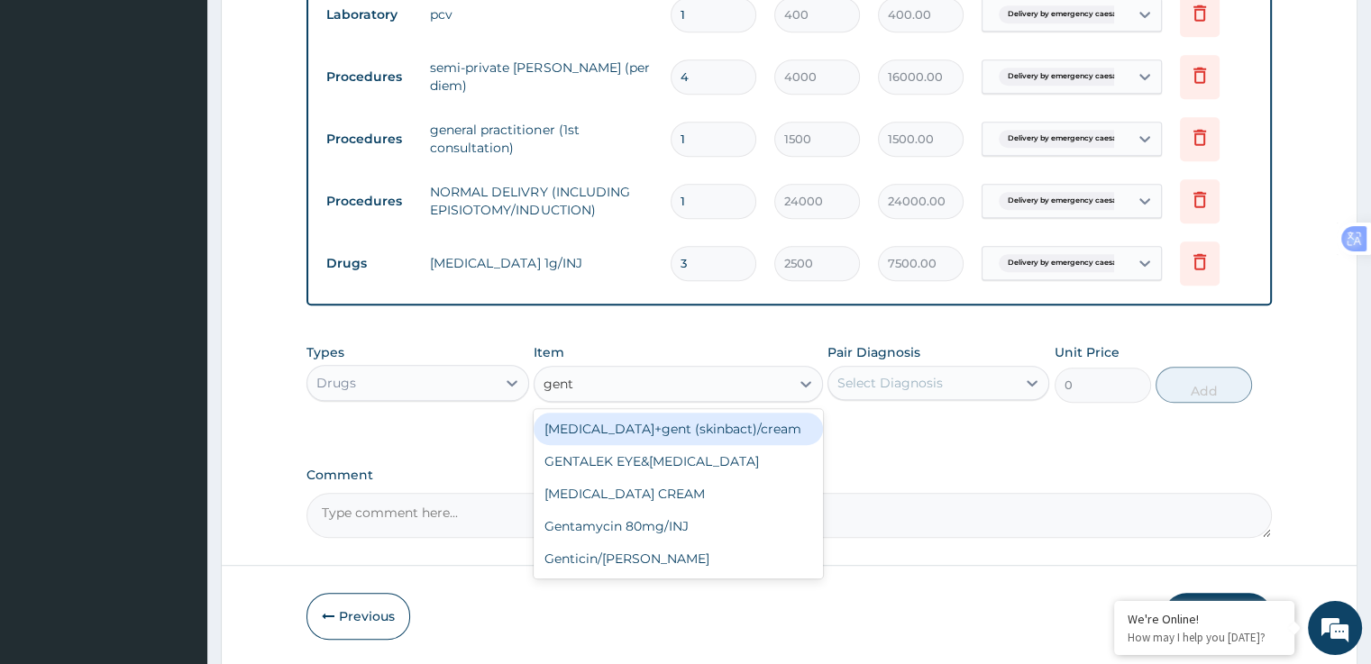
click at [680, 530] on div "Gentamycin 80mg/INJ" at bounding box center [678, 526] width 289 height 32
type input "500"
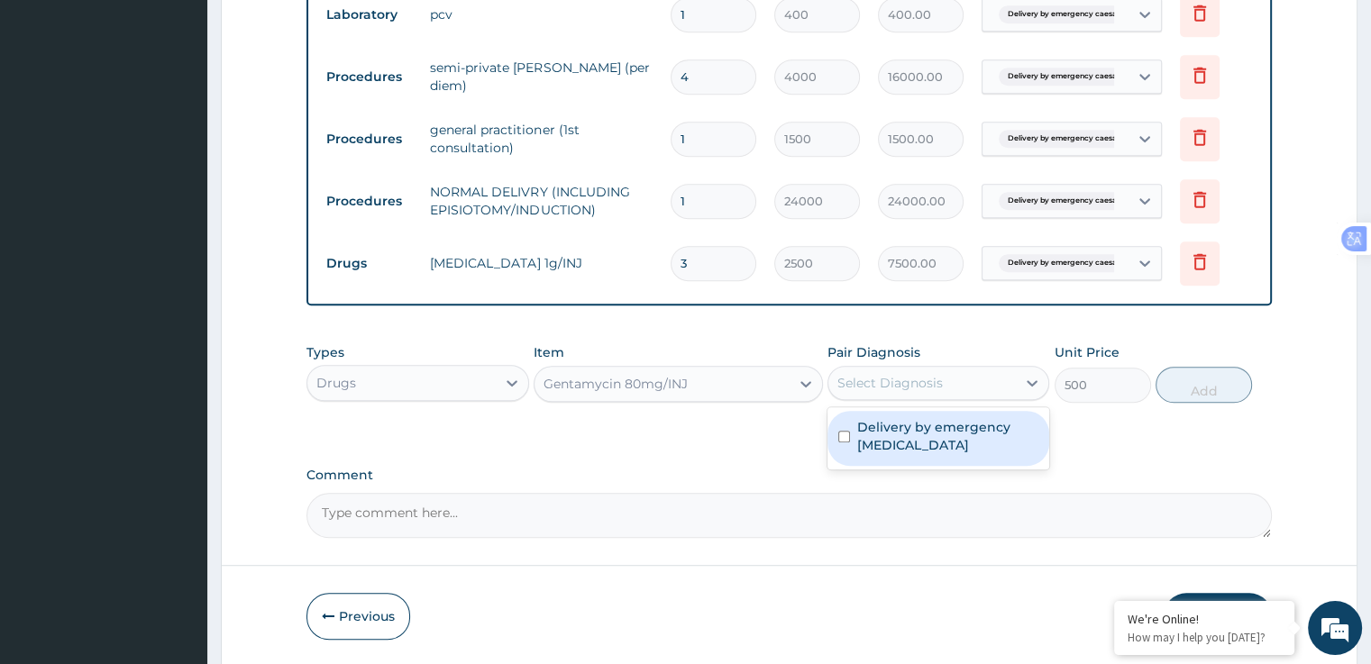
click at [898, 436] on label "Delivery by emergency caesarean section" at bounding box center [947, 436] width 181 height 36
checkbox input "true"
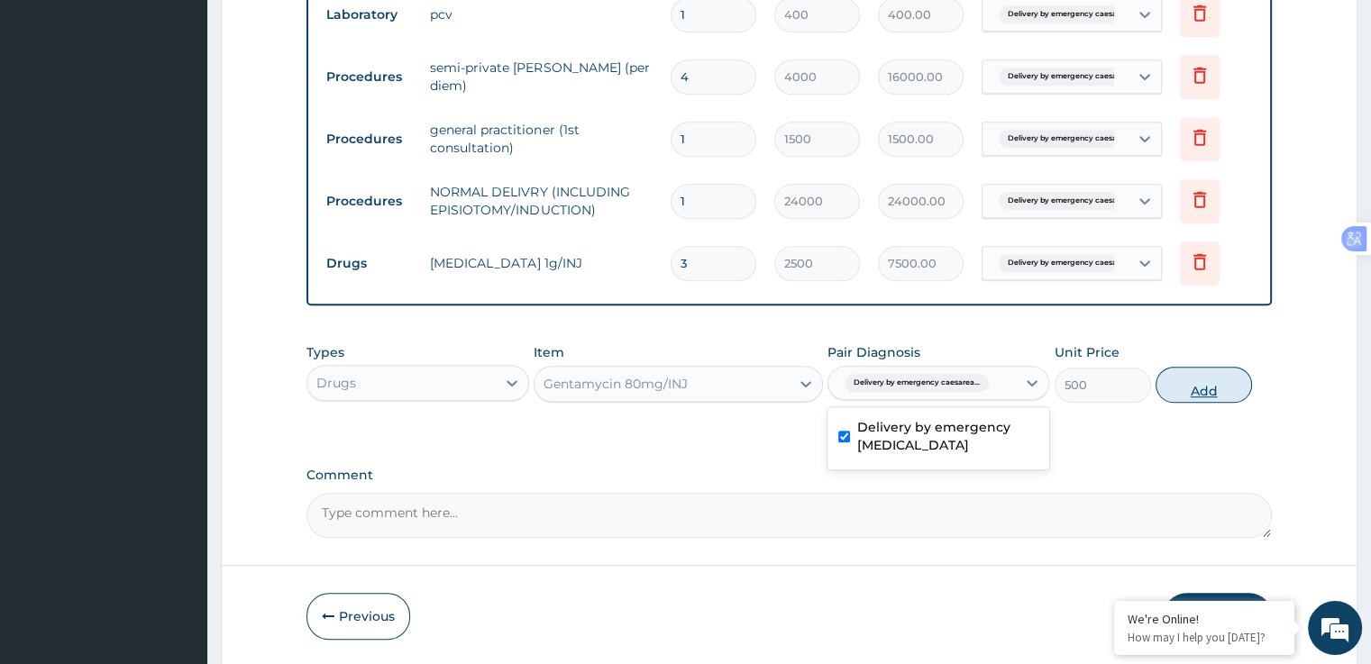
click at [1215, 393] on button "Add" at bounding box center [1204, 385] width 96 height 36
type input "0"
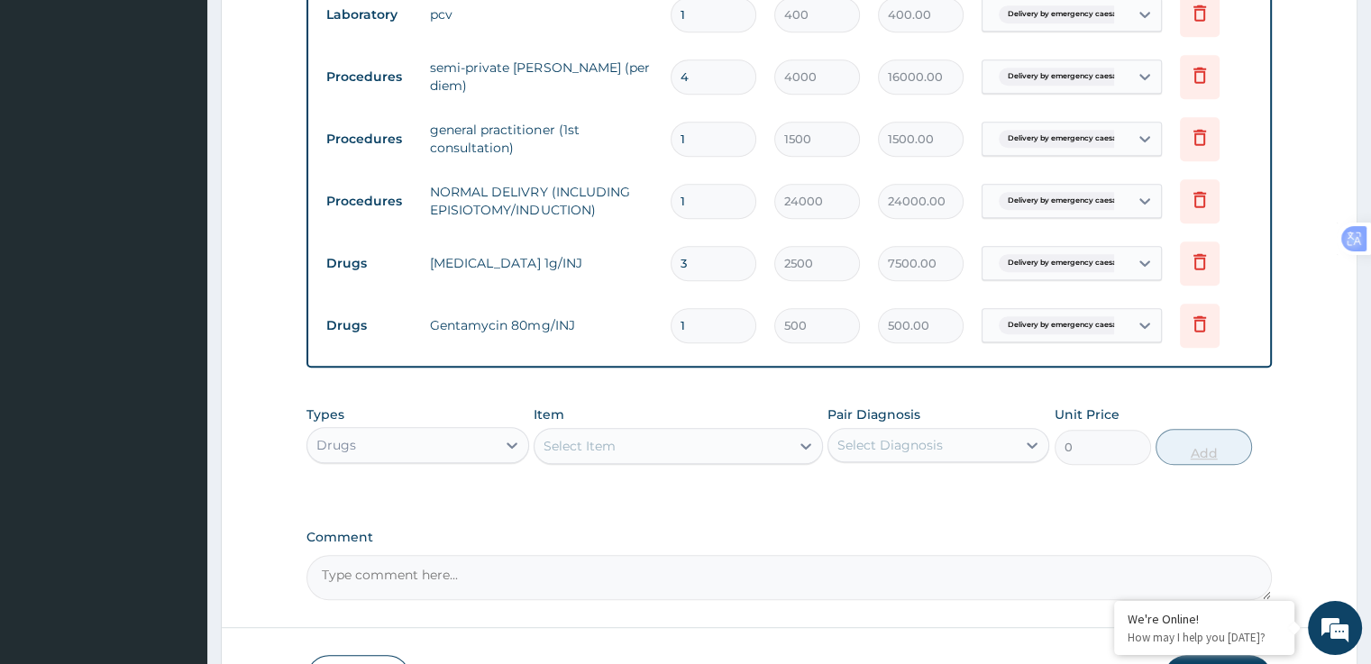
type input "0.00"
type input "3"
type input "1500.00"
type input "3"
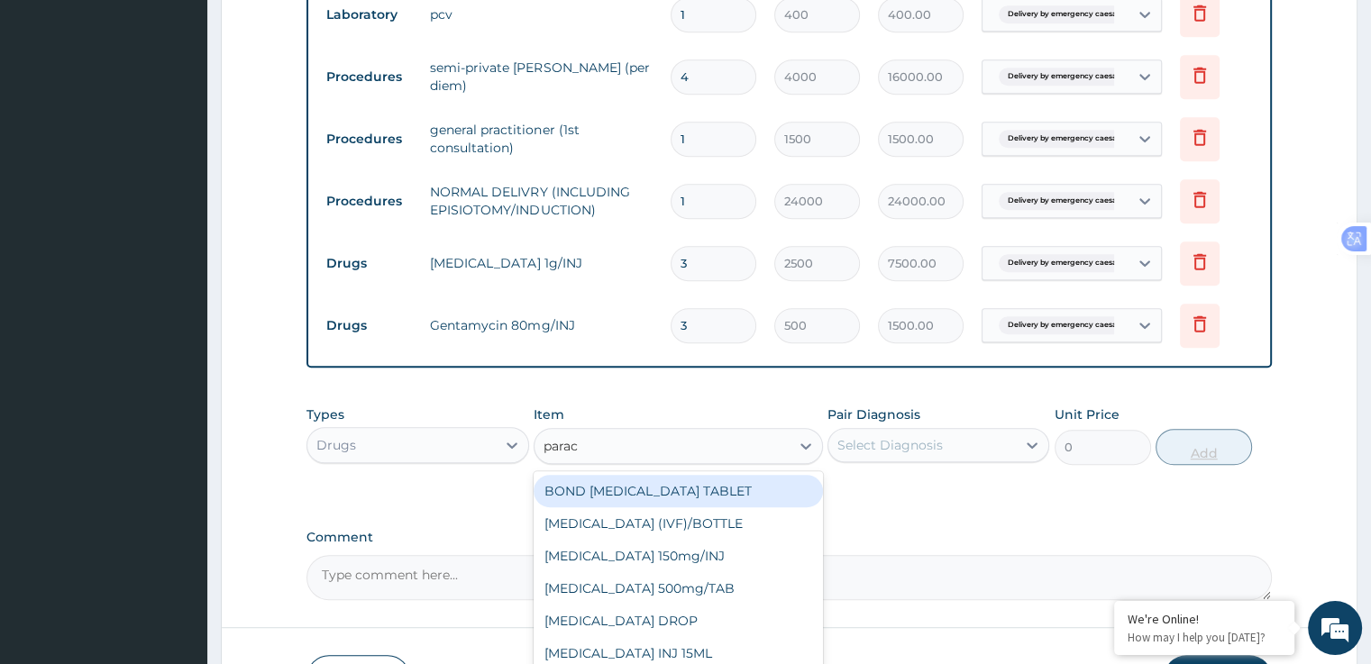
type input "parace"
click at [714, 594] on div "PARACETAMOL 500mg/TAB" at bounding box center [678, 589] width 289 height 32
type input "15"
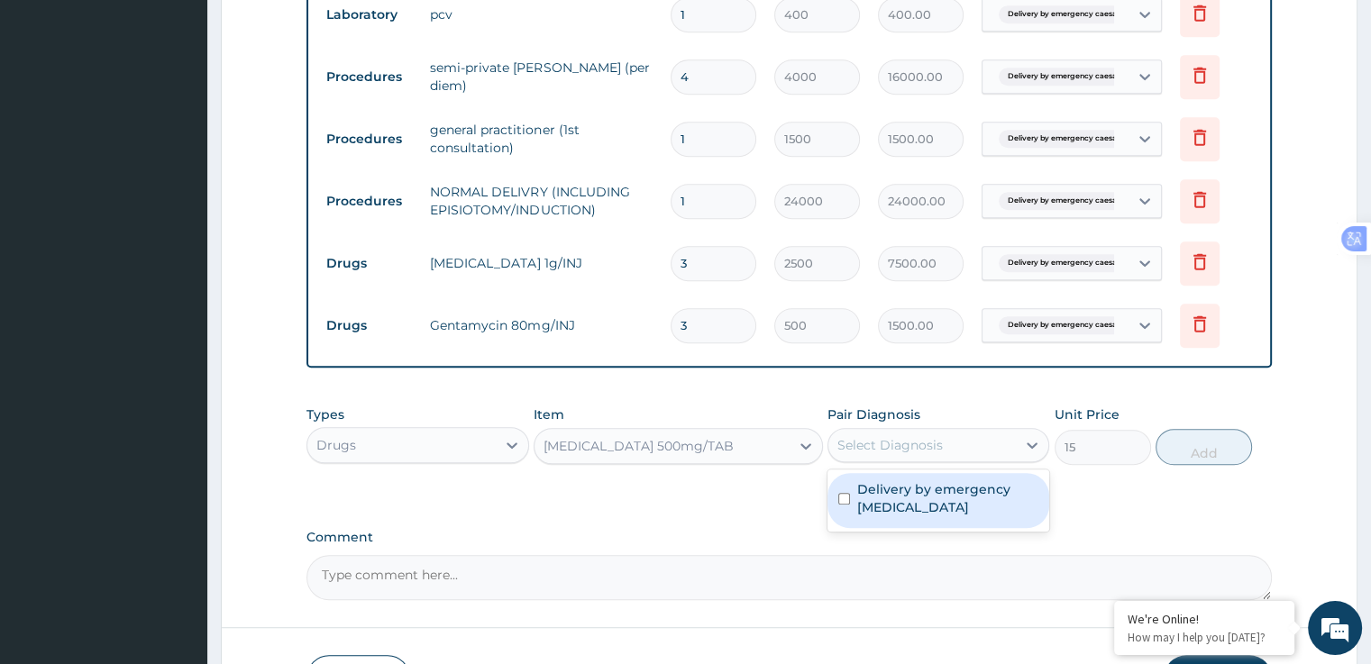
click at [918, 505] on label "Delivery by emergency caesarean section" at bounding box center [947, 499] width 181 height 36
checkbox input "true"
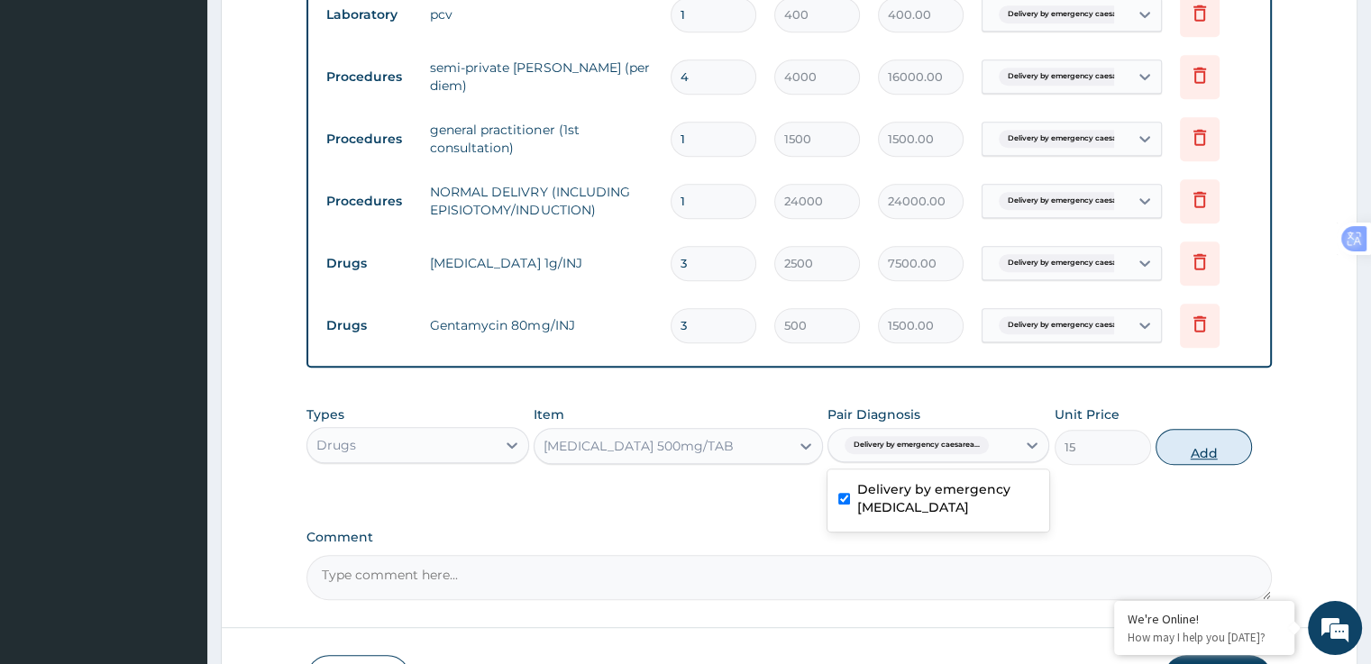
click at [1205, 454] on button "Add" at bounding box center [1204, 447] width 96 height 36
type input "0"
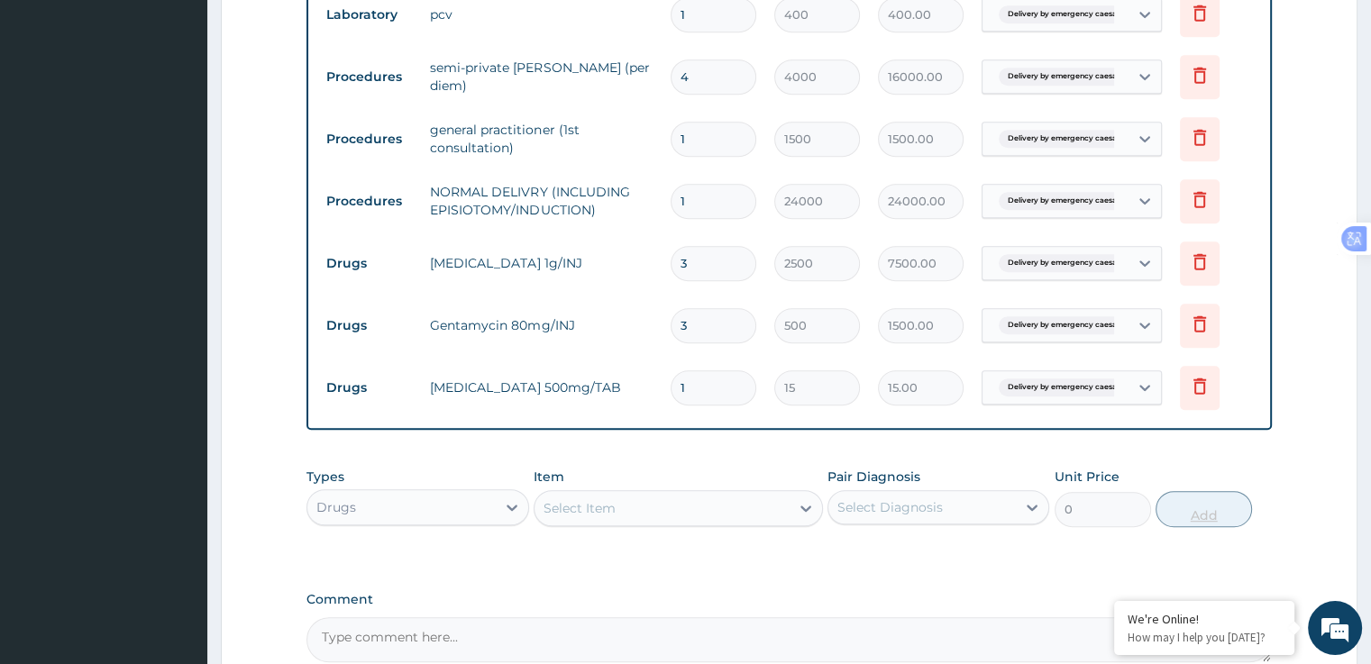
type input "19"
type input "285.00"
type input "1"
type input "15.00"
type input "18"
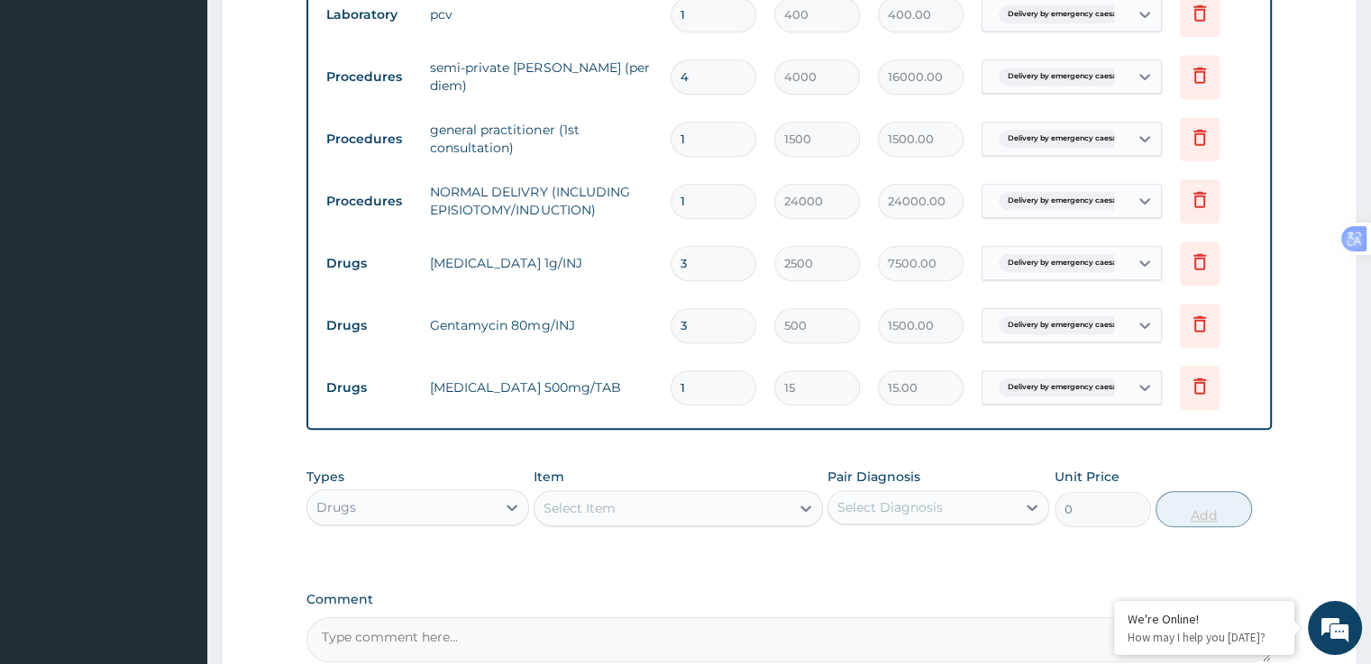
type input "270.00"
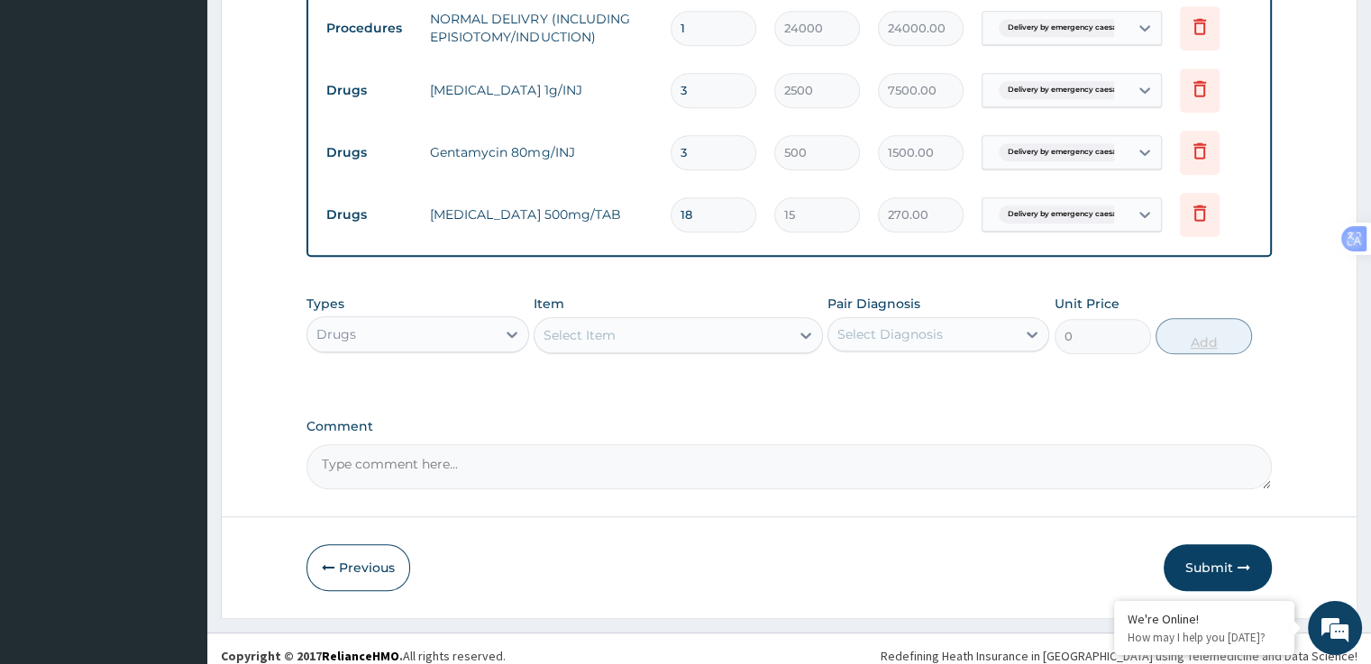
scroll to position [1172, 0]
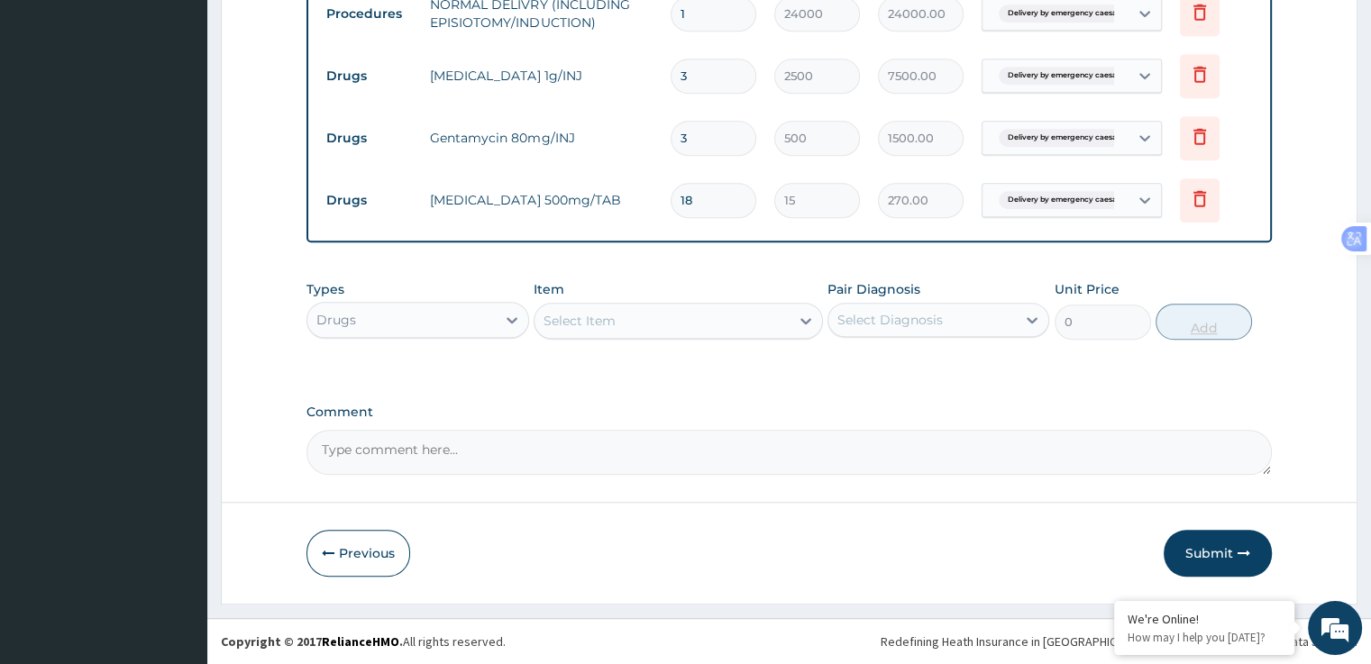
type input "18"
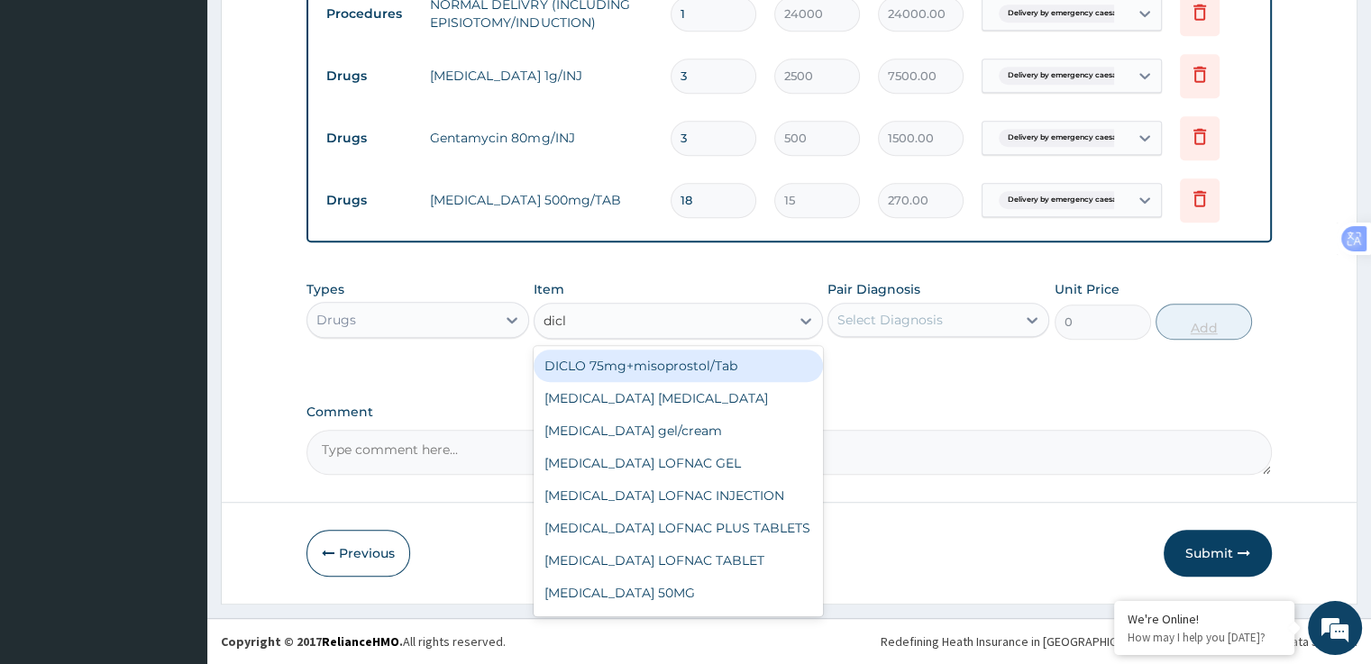
type input "diclo"
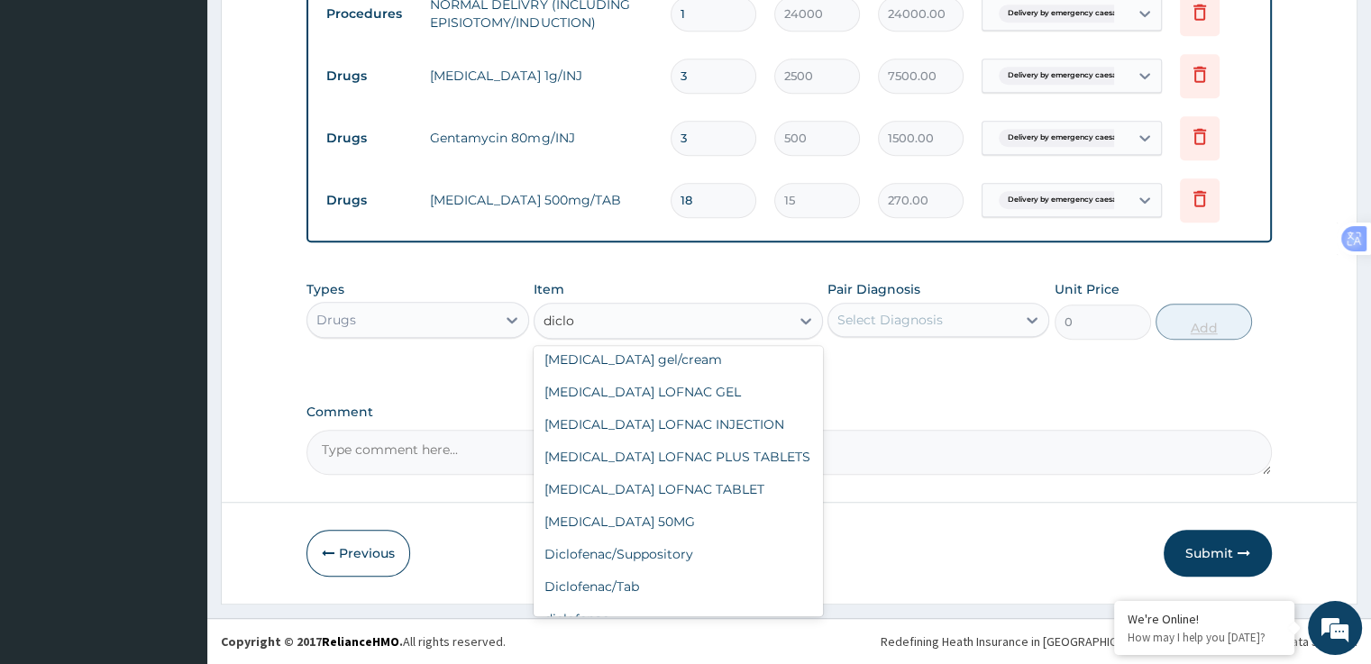
scroll to position [191, 0]
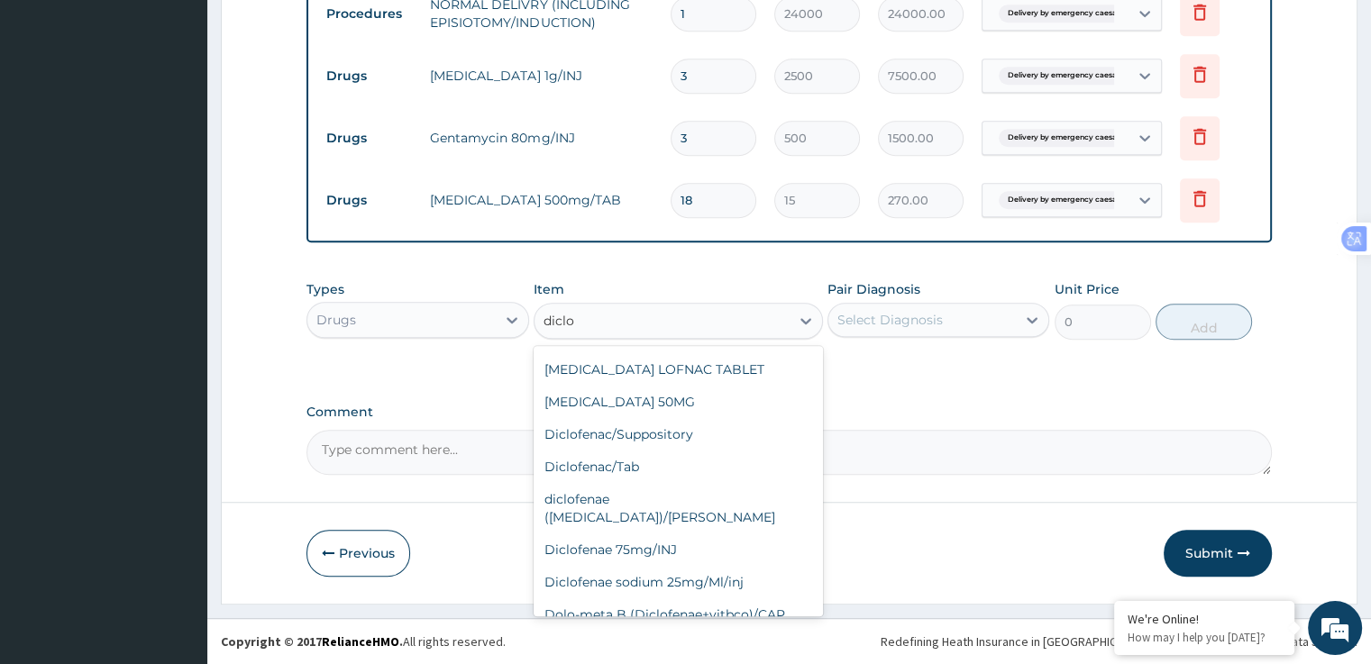
click at [682, 534] on div "Diclofenae 75mg/INJ" at bounding box center [678, 550] width 289 height 32
type input "500"
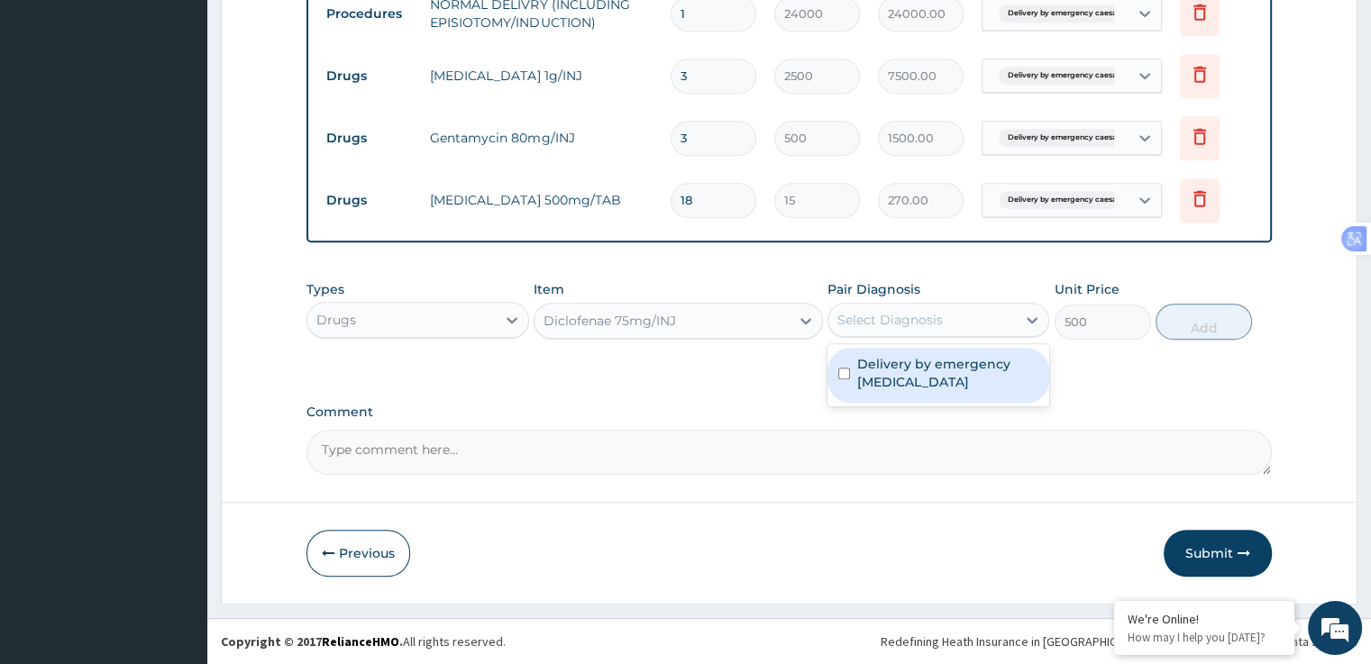
click at [932, 380] on label "Delivery by emergency caesarean section" at bounding box center [947, 373] width 181 height 36
checkbox input "true"
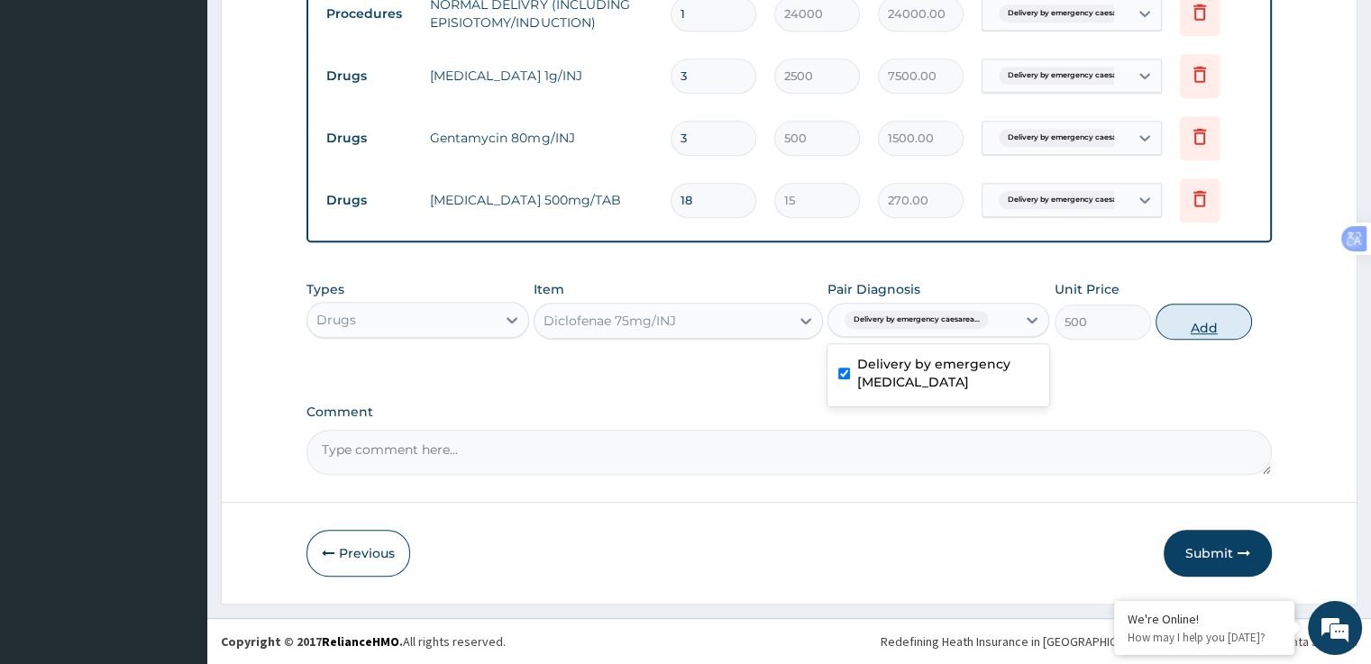
click at [1200, 329] on button "Add" at bounding box center [1204, 322] width 96 height 36
type input "0"
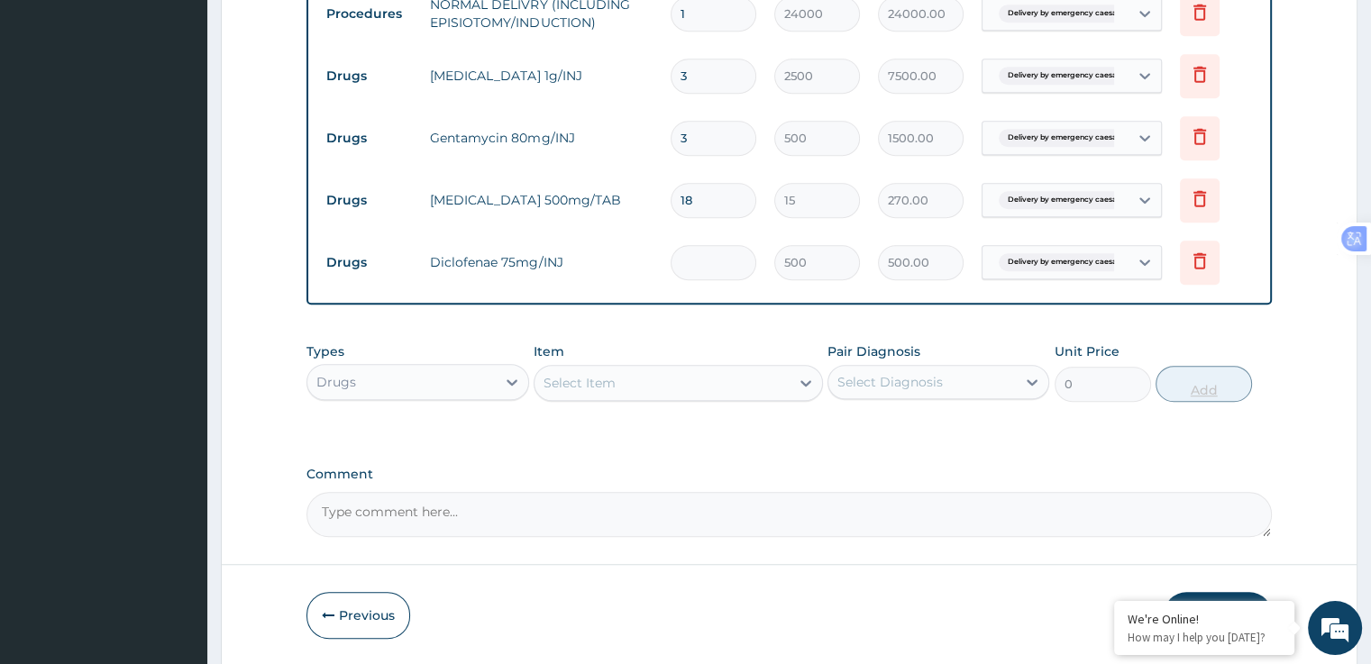
type input "0.00"
type input "3"
type input "1500.00"
type input "3"
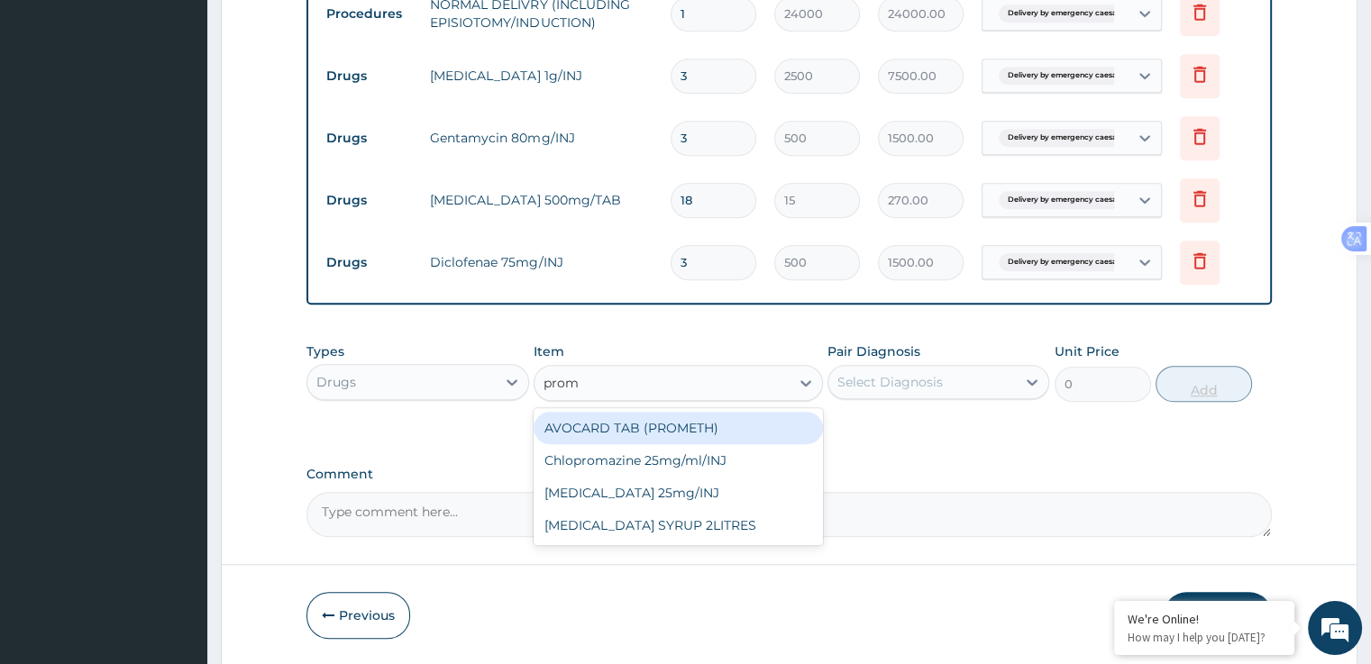
type input "prome"
click at [700, 460] on div "Promethazine 25mg/INJ" at bounding box center [678, 460] width 289 height 32
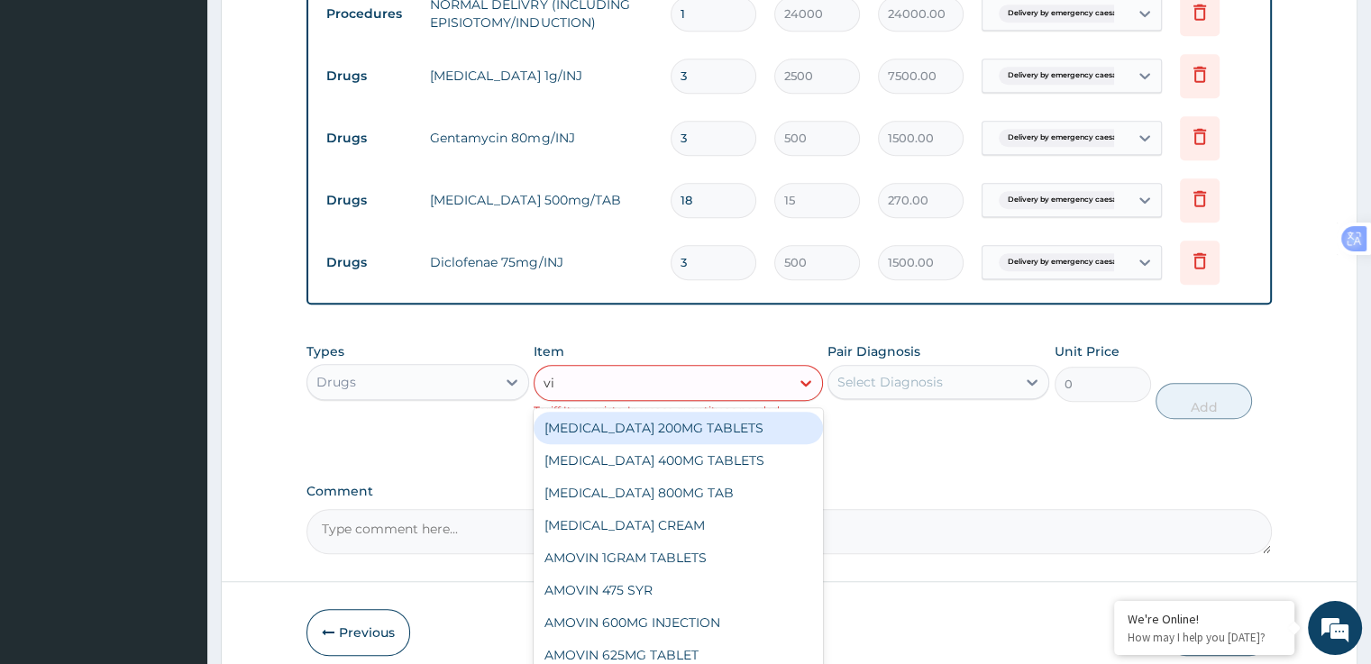
type input "vit"
click at [675, 432] on div "B-COMPLEX INJ VIT" at bounding box center [678, 428] width 289 height 32
type input "400"
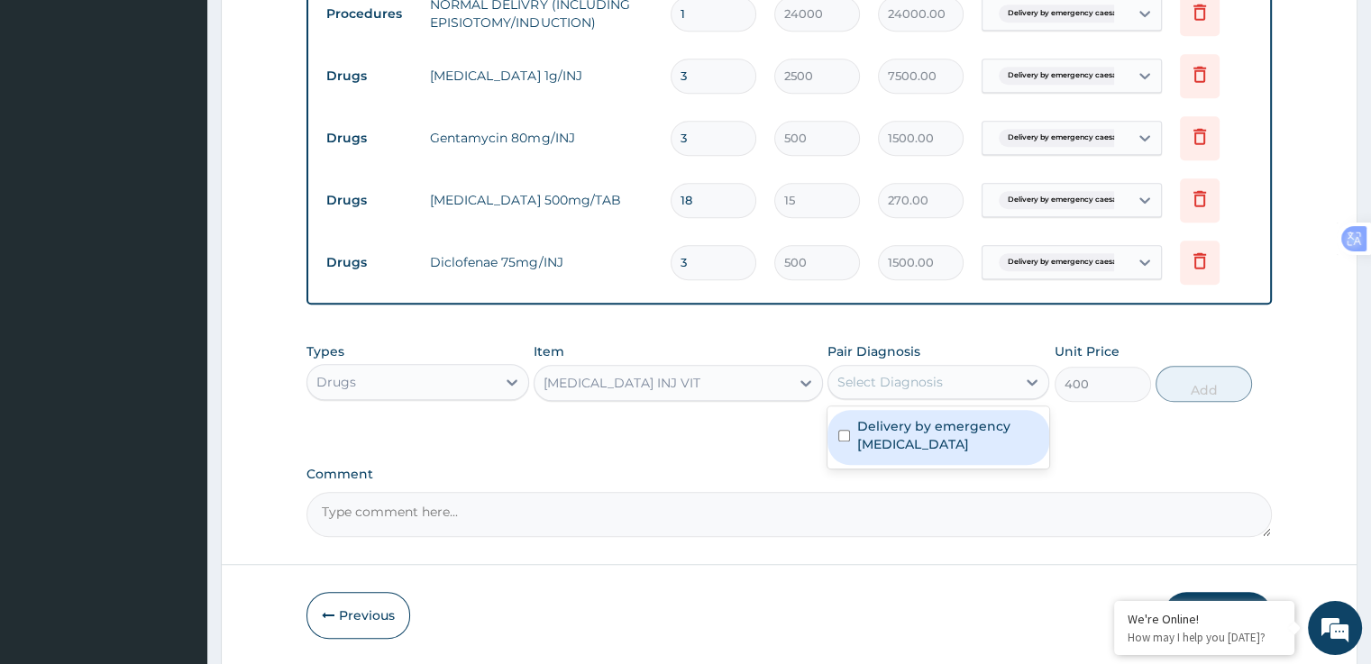
click at [840, 440] on input "checkbox" at bounding box center [844, 436] width 12 height 12
checkbox input "true"
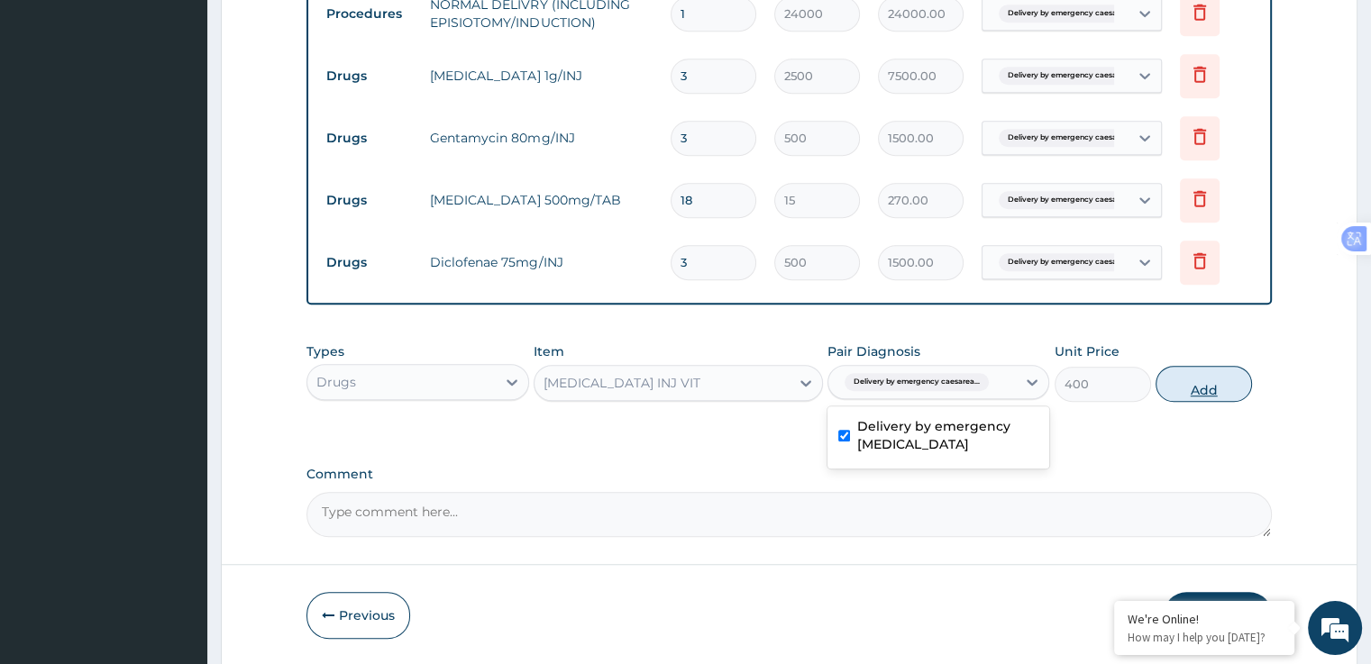
click at [1214, 377] on button "Add" at bounding box center [1204, 384] width 96 height 36
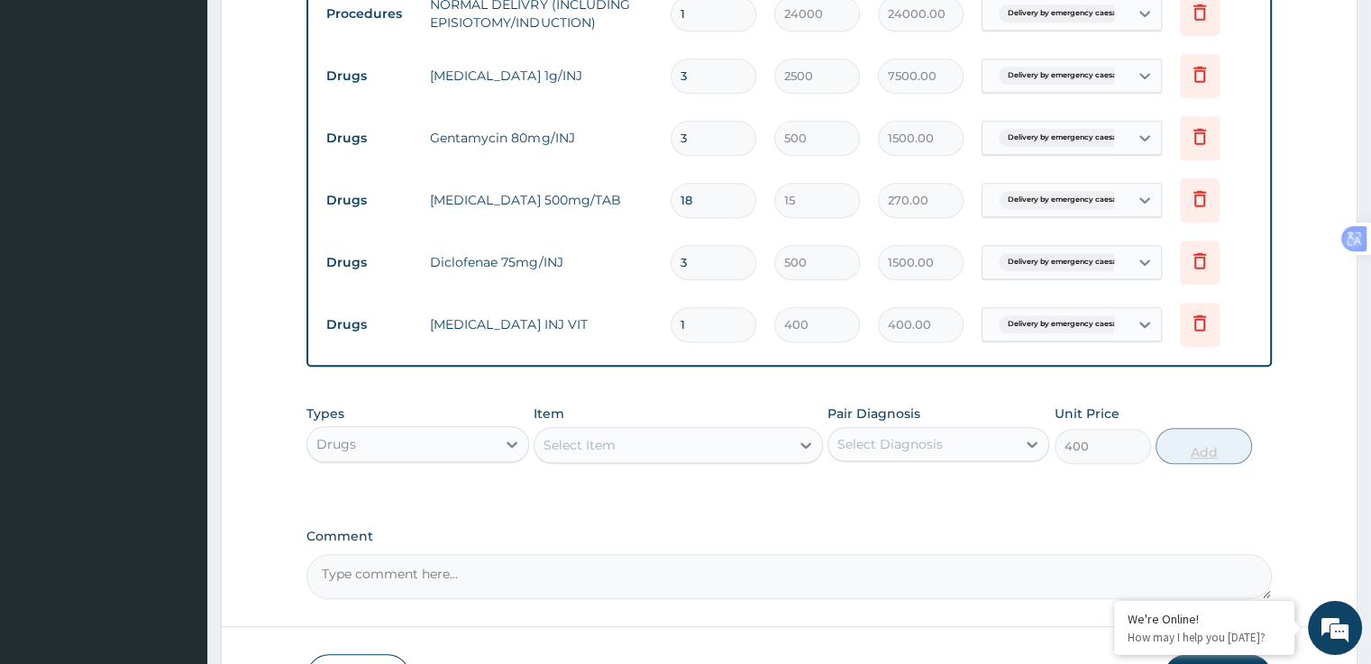
type input "0"
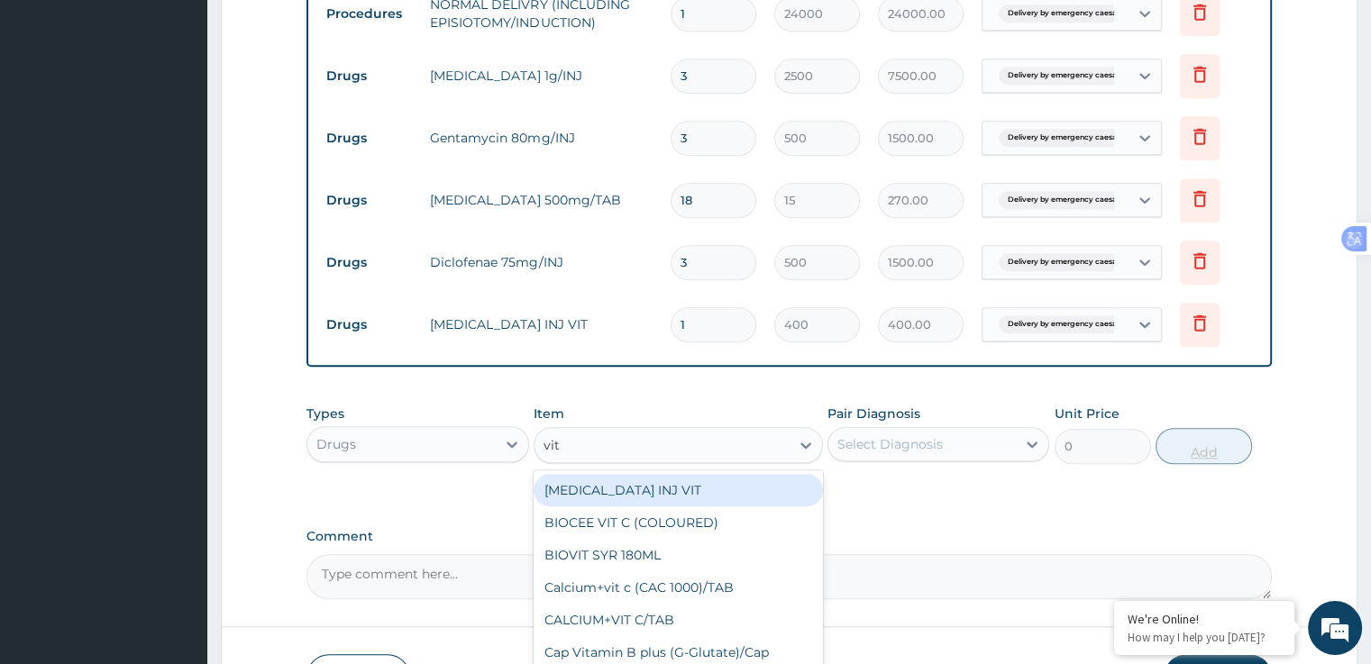
type input "vit b"
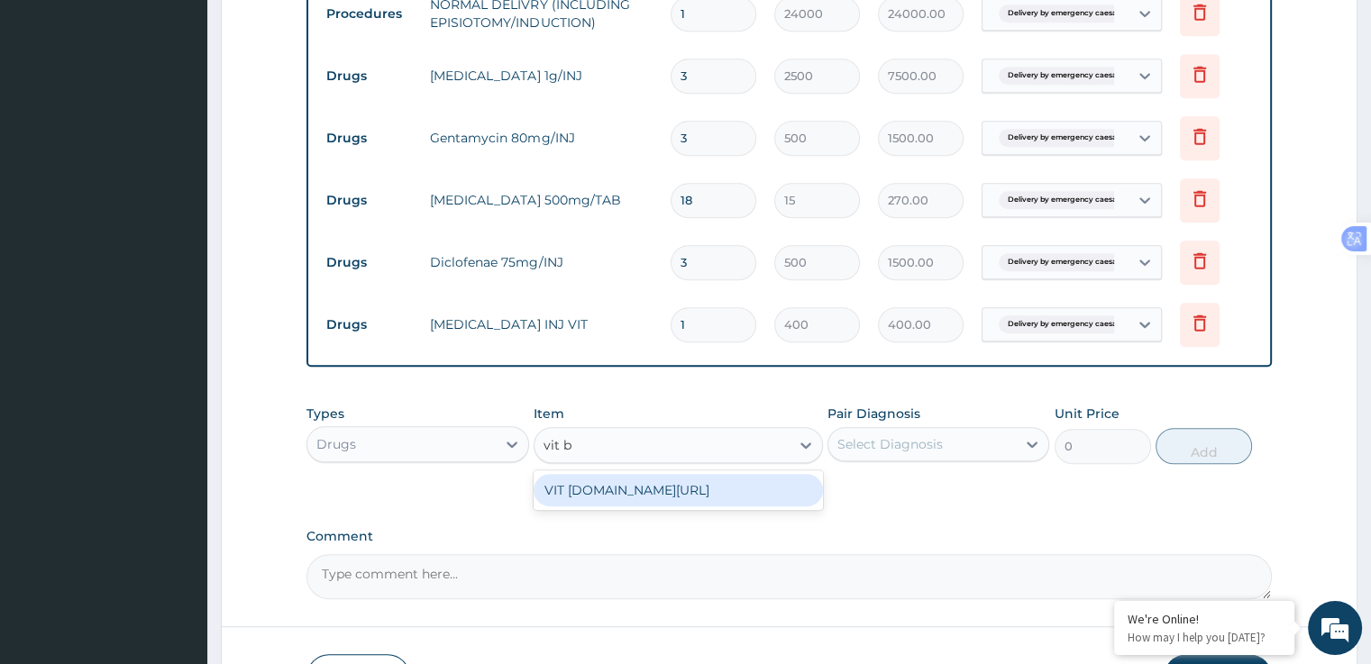
click at [696, 483] on div "VIT B.co/TAB" at bounding box center [678, 490] width 289 height 32
type input "20"
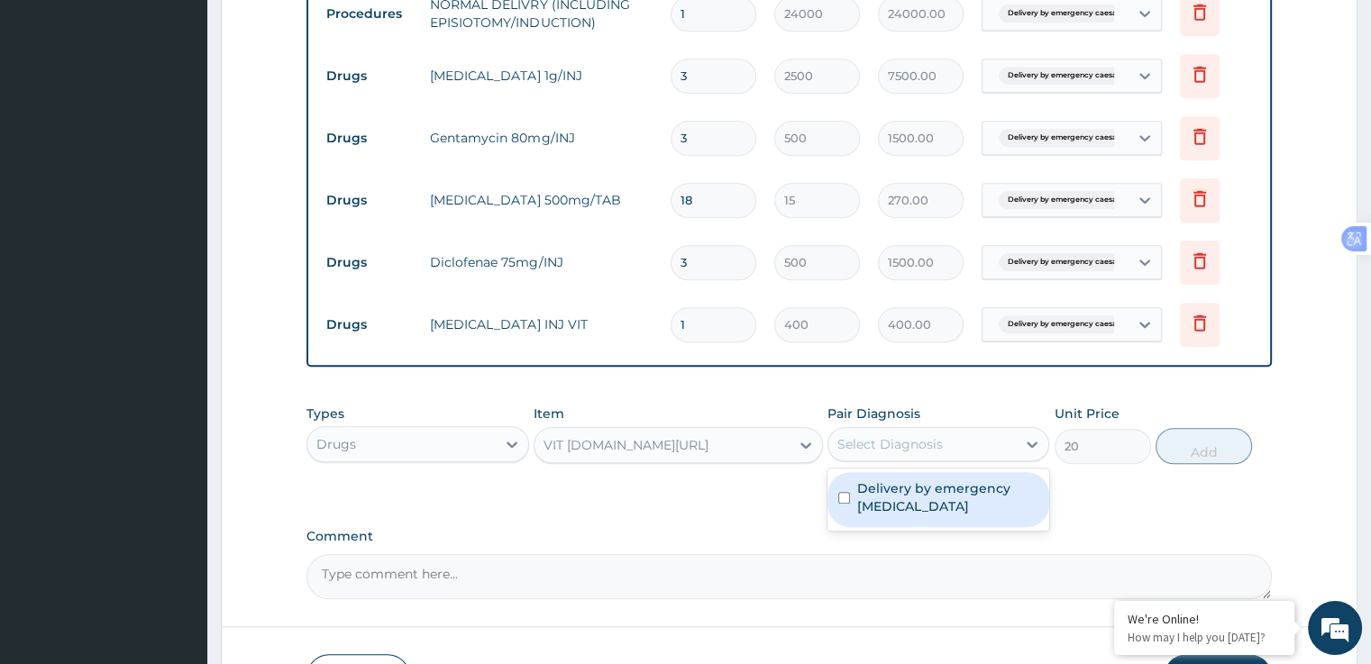
click at [866, 500] on label "Delivery by emergency caesarean section" at bounding box center [947, 498] width 181 height 36
checkbox input "true"
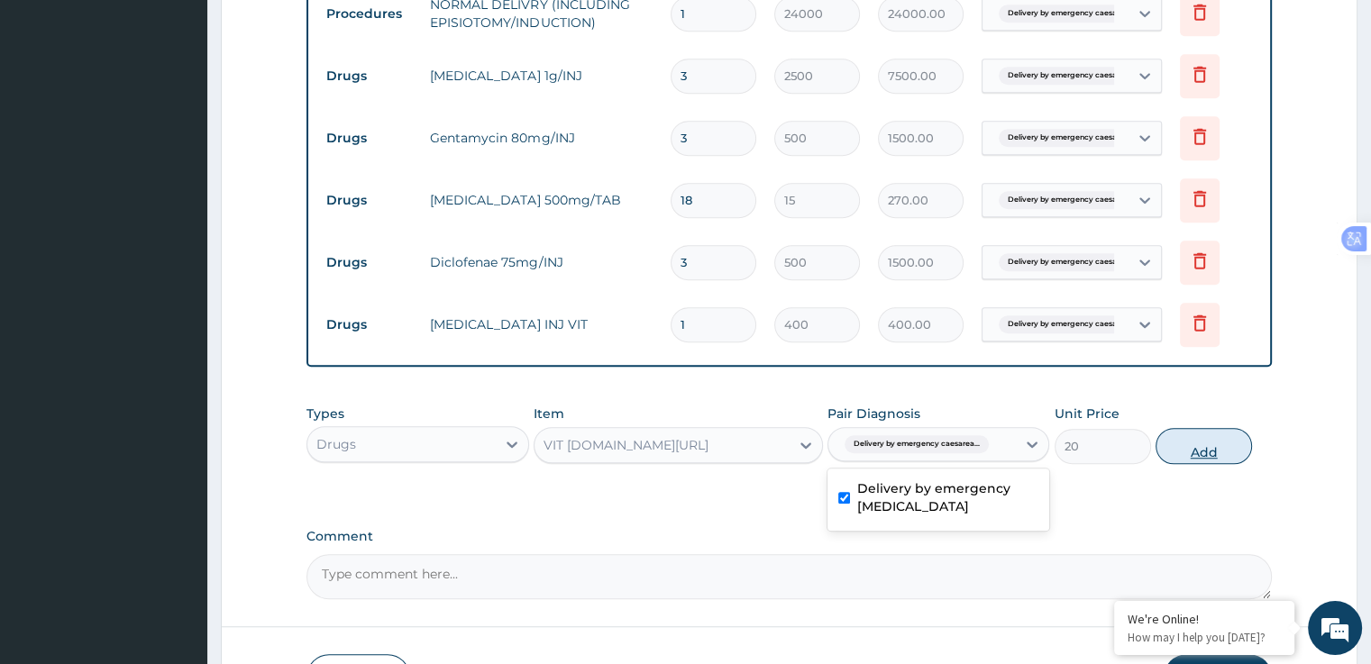
click at [1209, 455] on button "Add" at bounding box center [1204, 446] width 96 height 36
type input "0"
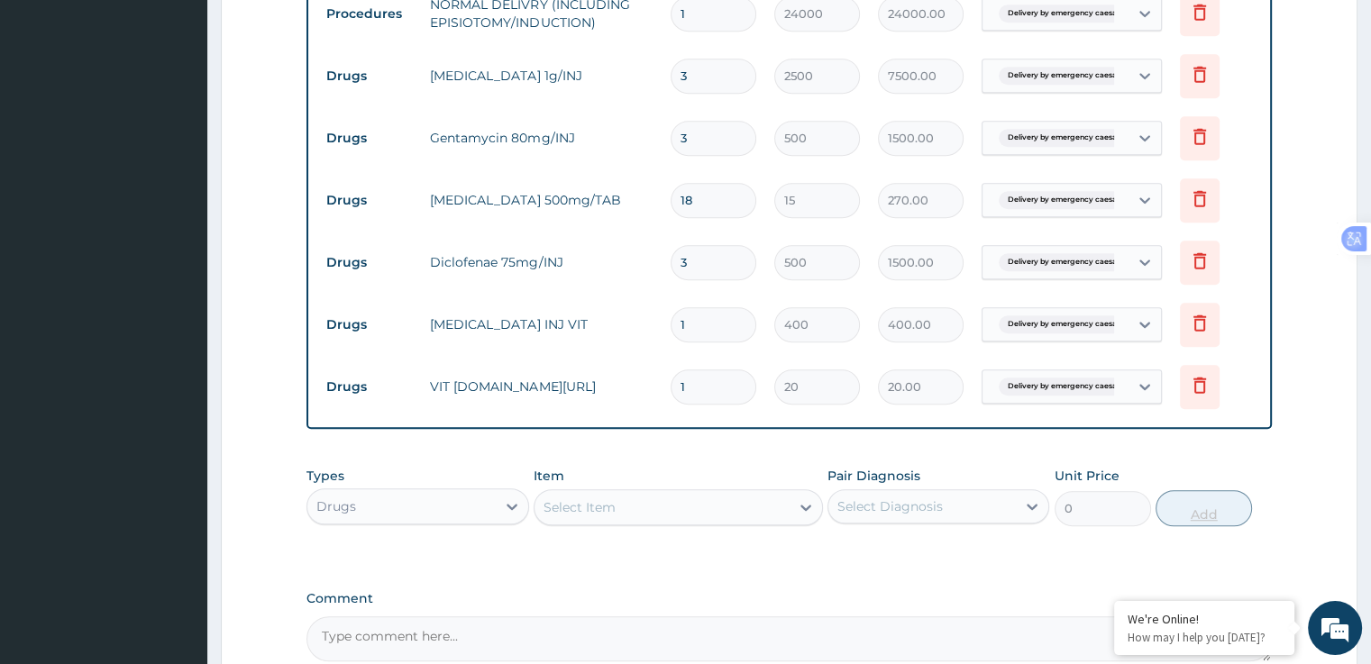
type input "12"
type input "240.00"
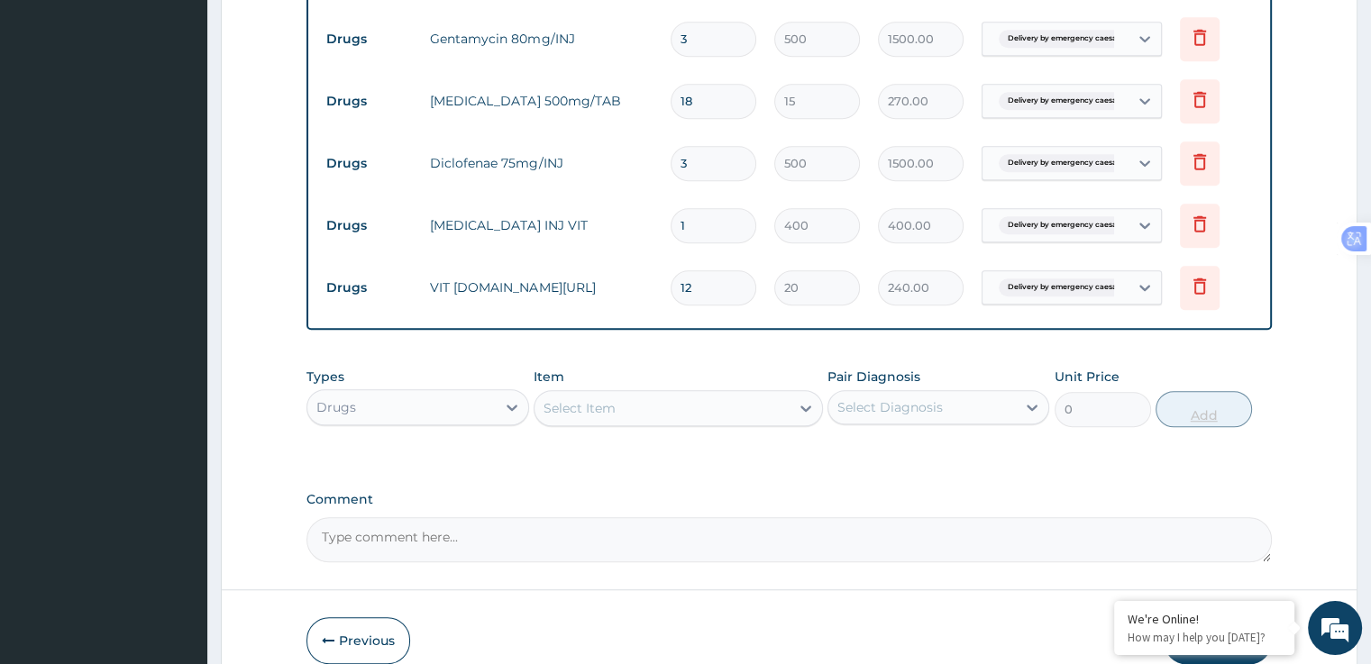
scroll to position [1359, 0]
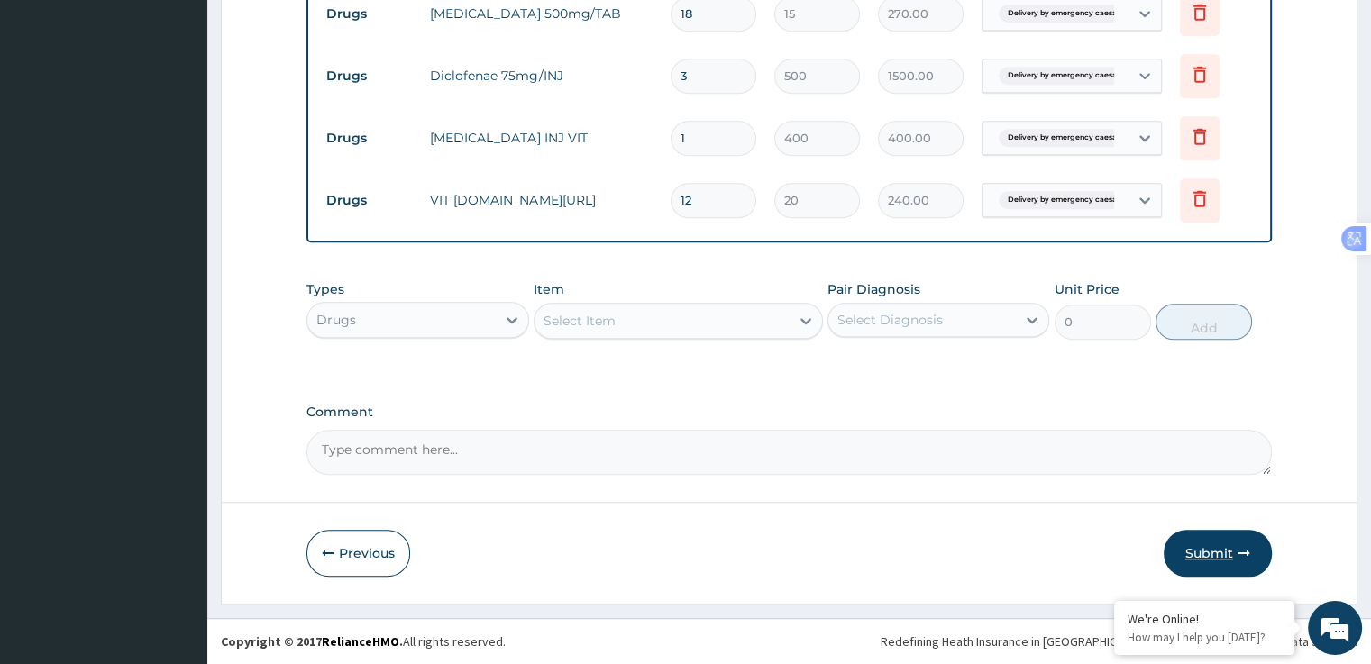
click at [1232, 557] on button "Submit" at bounding box center [1218, 553] width 108 height 47
